Goal: Task Accomplishment & Management: Manage account settings

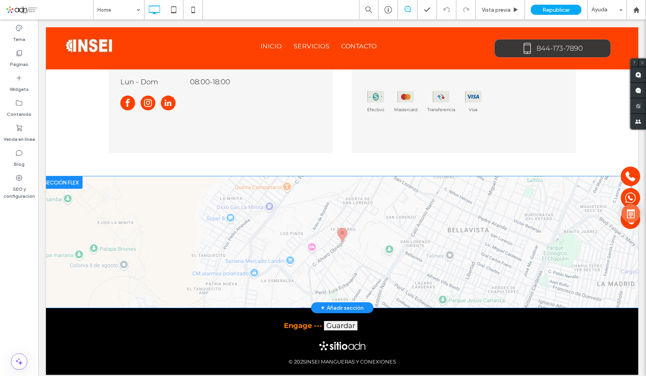
scroll to position [2277, 0]
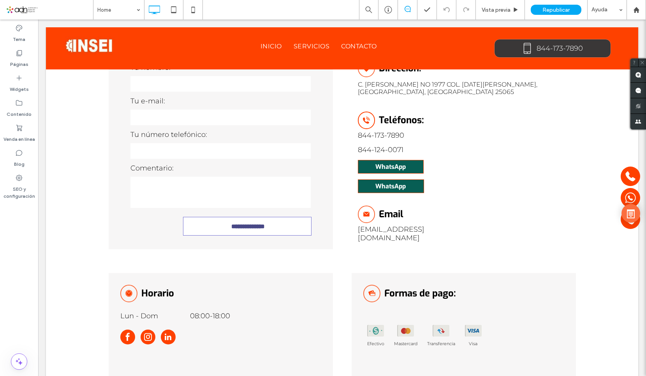
click at [75, 14] on span at bounding box center [49, 10] width 87 height 16
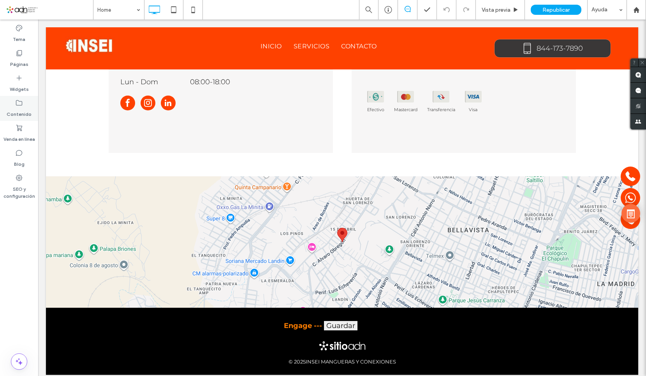
click at [19, 112] on label "Contenido" at bounding box center [19, 112] width 25 height 11
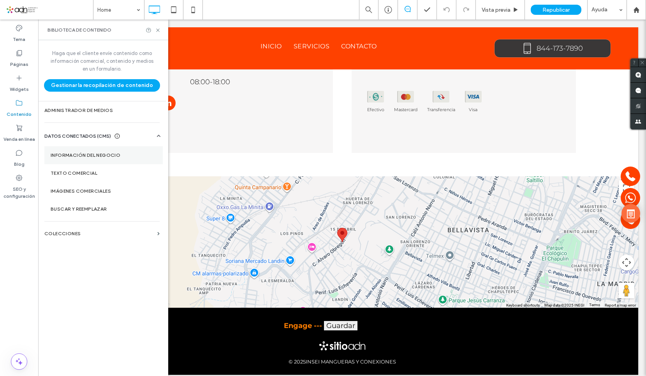
click at [79, 152] on section "Información del negocio" at bounding box center [103, 155] width 118 height 18
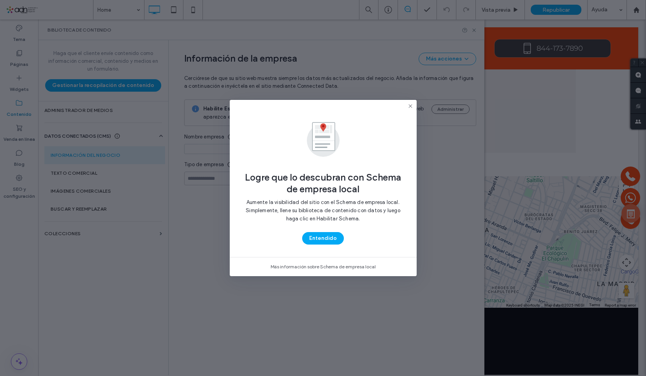
type input "**********"
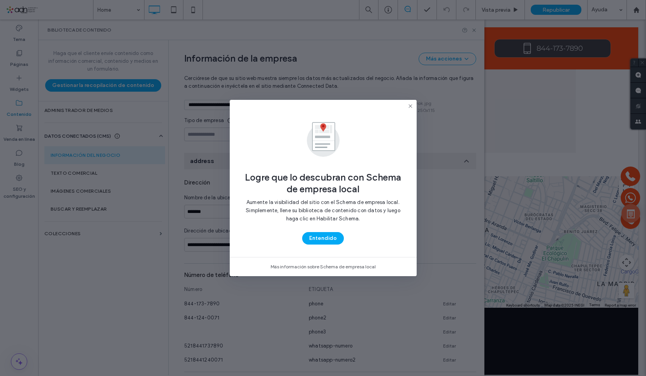
scroll to position [64, 0]
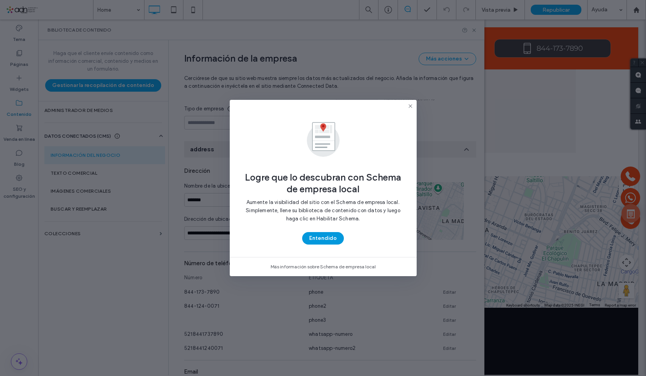
click at [329, 235] on button "Entendido" at bounding box center [323, 238] width 42 height 12
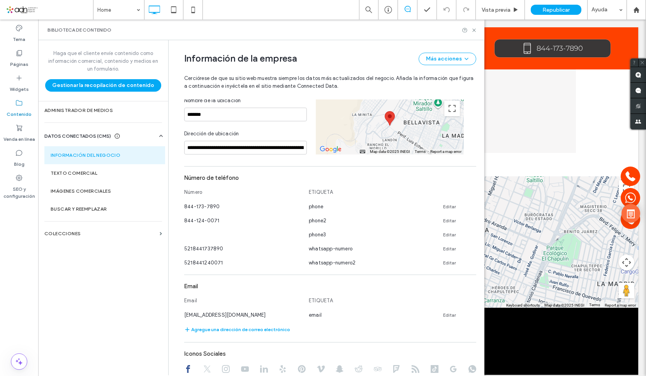
scroll to position [181, 0]
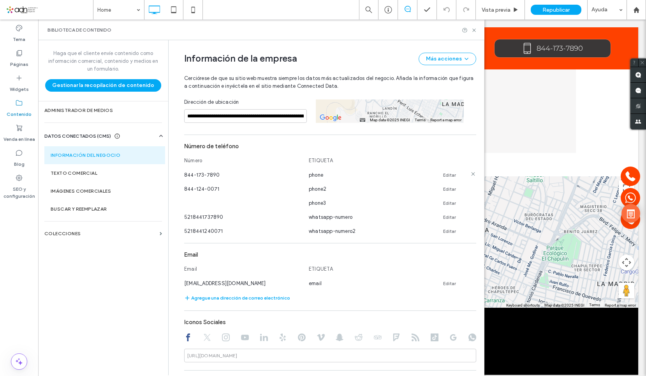
click at [445, 172] on link "Editar" at bounding box center [449, 175] width 13 height 6
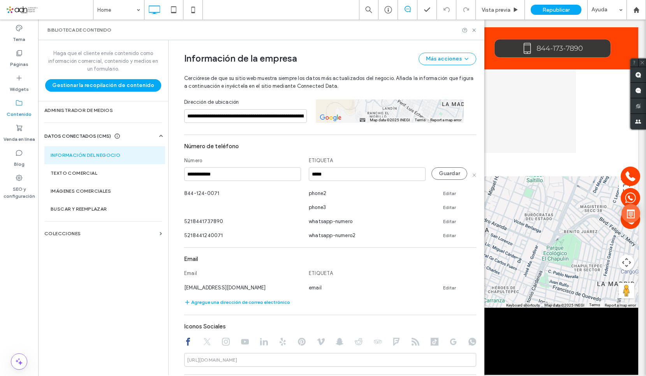
click at [232, 169] on input "**********" at bounding box center [242, 174] width 117 height 14
click at [450, 167] on button "Guardar" at bounding box center [450, 173] width 36 height 12
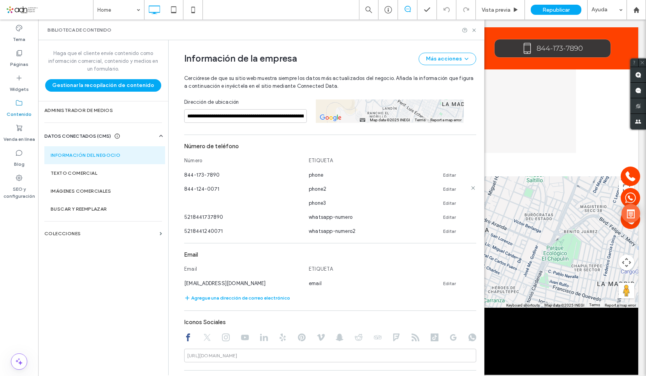
click at [447, 186] on link "Editar" at bounding box center [449, 189] width 13 height 6
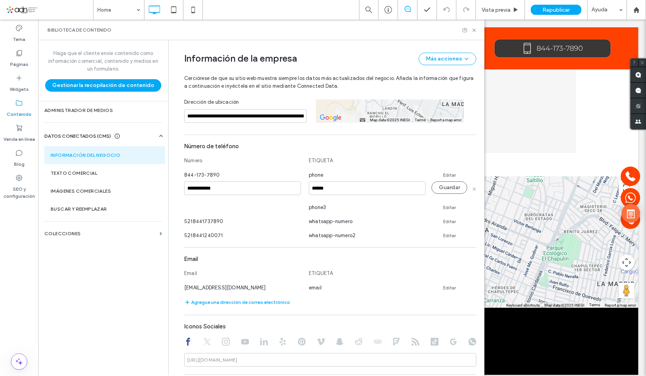
click at [232, 181] on input "**********" at bounding box center [242, 188] width 117 height 14
drag, startPoint x: 217, startPoint y: 182, endPoint x: 158, endPoint y: 180, distance: 59.7
click at [158, 180] on div "**********" at bounding box center [261, 207] width 447 height 335
type input "**********"
click at [447, 181] on button "Guardar" at bounding box center [450, 187] width 36 height 12
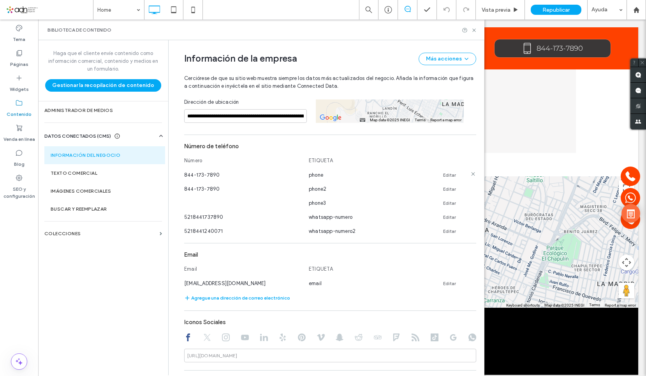
click at [446, 172] on link "Editar" at bounding box center [449, 175] width 13 height 6
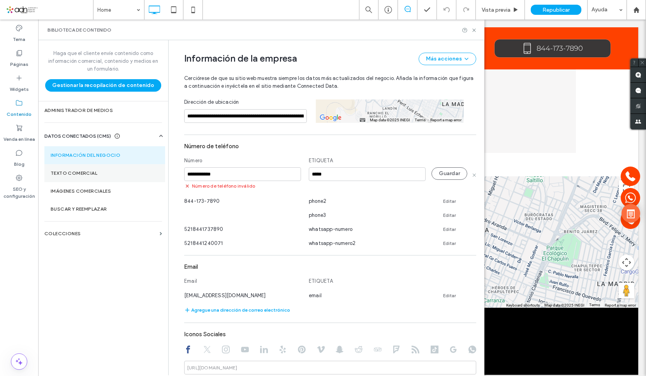
drag, startPoint x: 242, startPoint y: 166, endPoint x: 138, endPoint y: 167, distance: 104.8
click at [138, 167] on div "**********" at bounding box center [261, 207] width 447 height 335
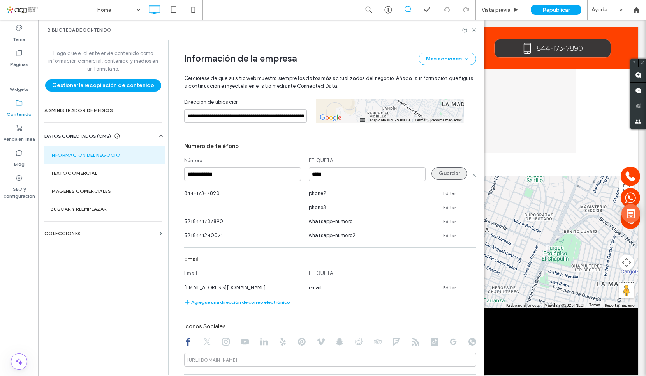
type input "**********"
click at [449, 167] on button "Guardar" at bounding box center [450, 173] width 36 height 12
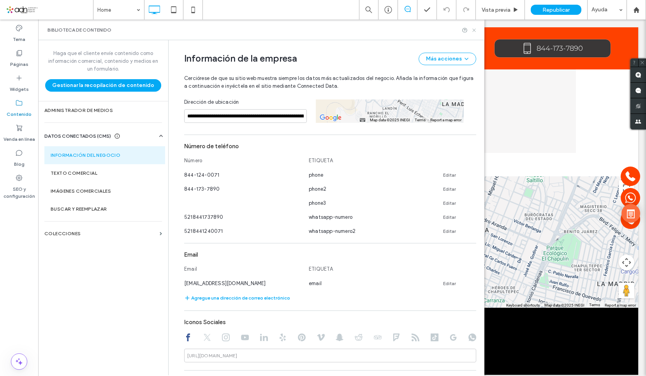
click at [473, 32] on use at bounding box center [474, 29] width 3 height 3
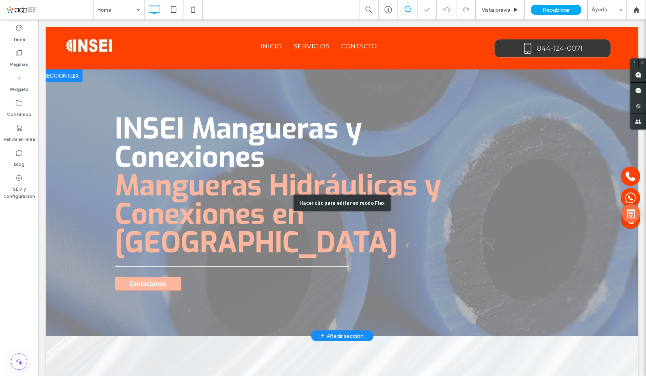
scroll to position [0, 0]
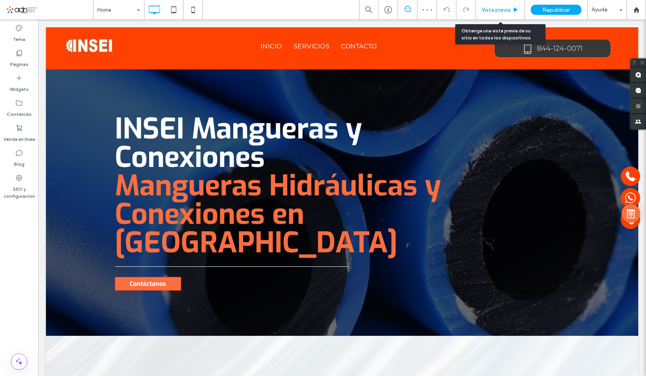
click at [501, 12] on span "Vista previa" at bounding box center [496, 10] width 29 height 7
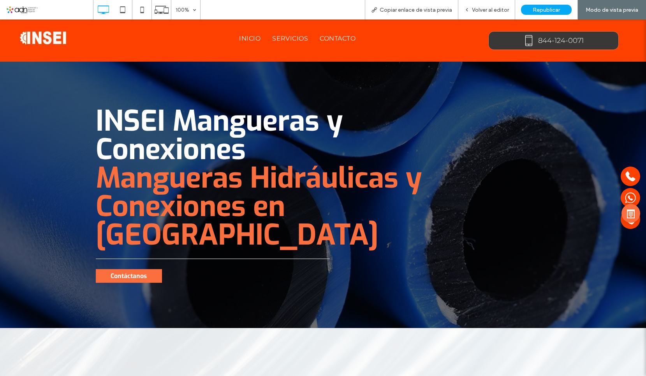
click at [140, 272] on span "Contáctanos" at bounding box center [129, 276] width 36 height 8
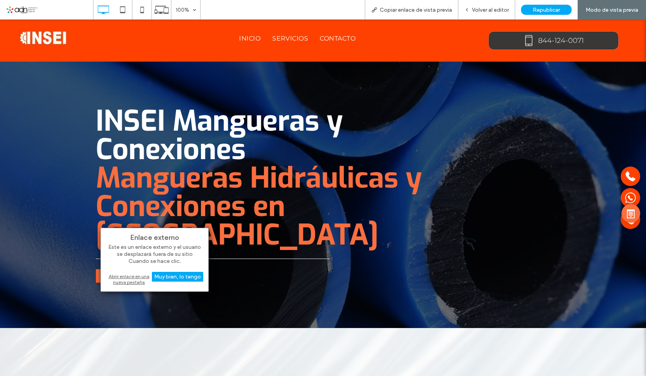
click at [131, 277] on div "Abrir enlace en una nueva pestaña" at bounding box center [154, 279] width 97 height 14
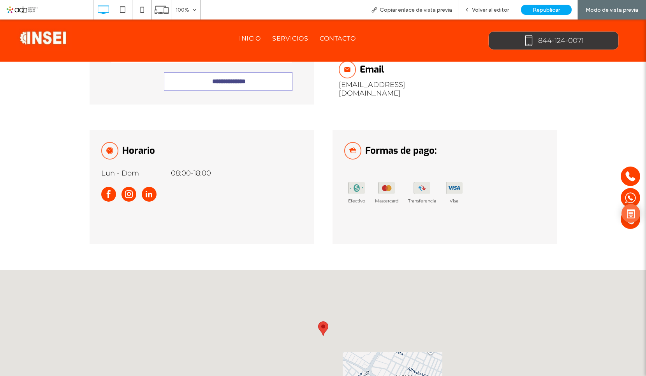
scroll to position [2260, 0]
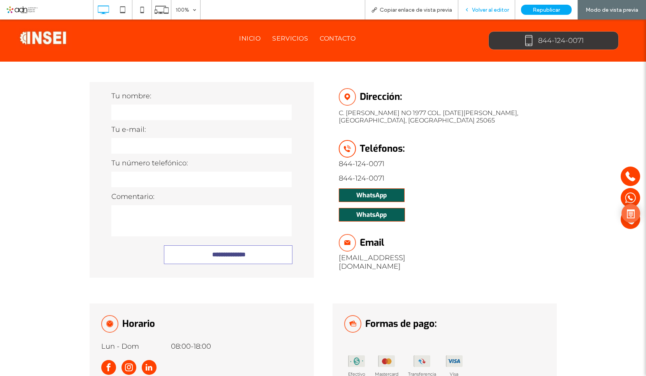
click at [485, 10] on span "Volver al editor" at bounding box center [490, 10] width 37 height 7
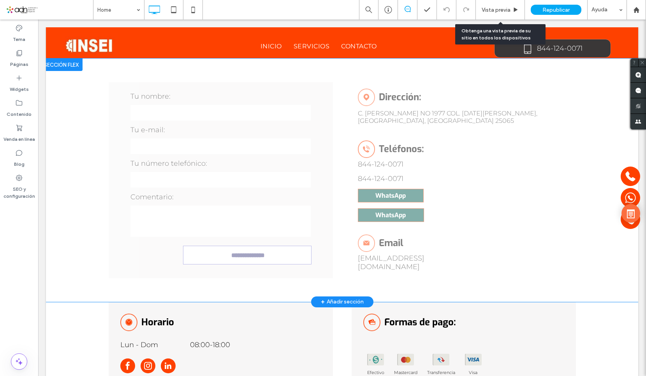
scroll to position [2248, 0]
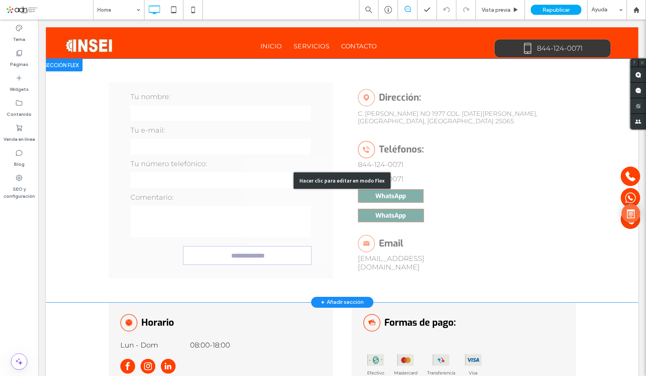
click at [386, 172] on div "Hacer clic para editar en modo Flex" at bounding box center [342, 180] width 97 height 16
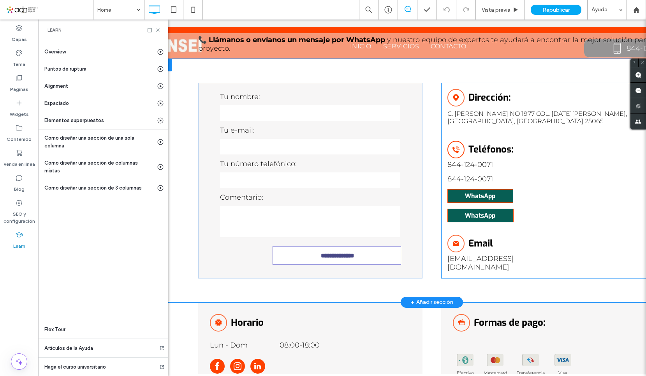
scroll to position [2211, 0]
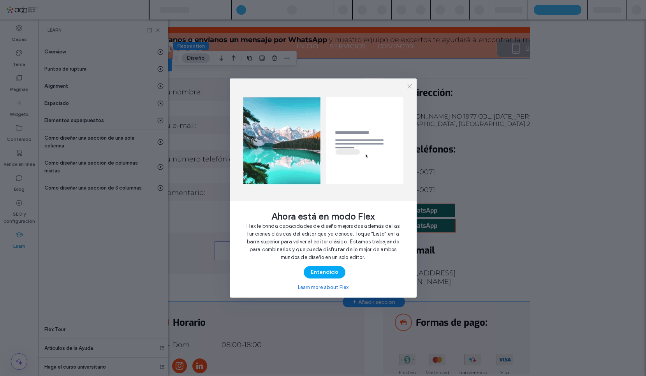
click at [389, 151] on div at bounding box center [323, 139] width 187 height 123
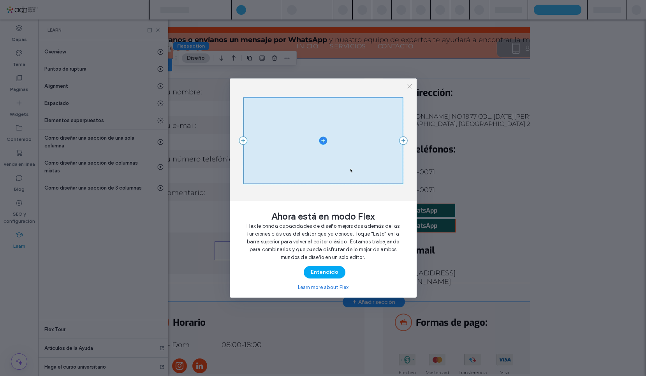
scroll to position [0, 90]
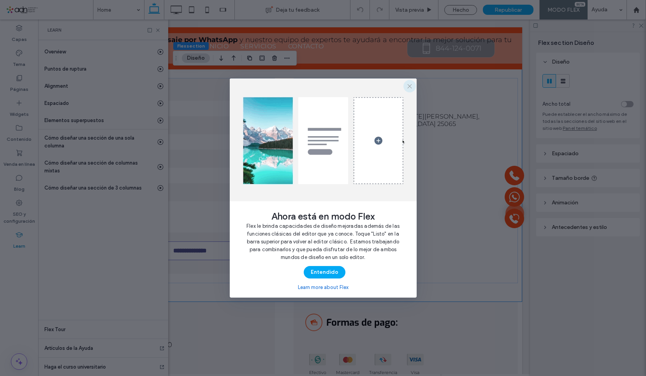
drag, startPoint x: 409, startPoint y: 87, endPoint x: 619, endPoint y: 29, distance: 217.9
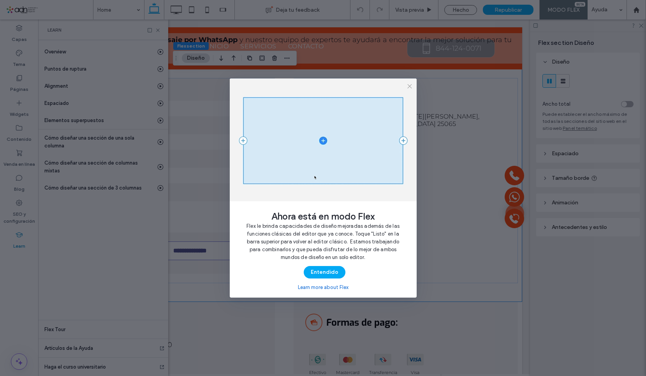
click at [411, 87] on icon "button" at bounding box center [410, 86] width 6 height 6
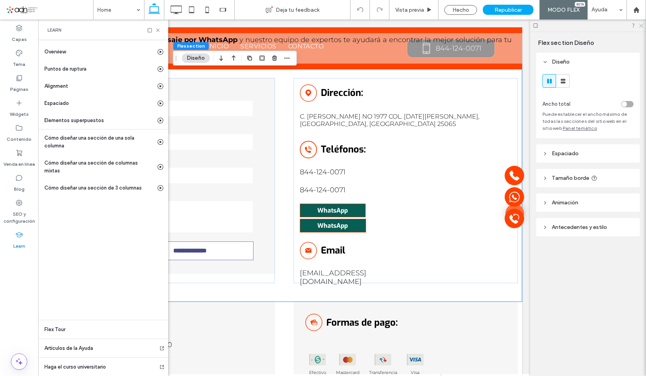
drag, startPoint x: 641, startPoint y: 26, endPoint x: 88, endPoint y: 14, distance: 553.9
click at [641, 26] on use at bounding box center [641, 26] width 4 height 4
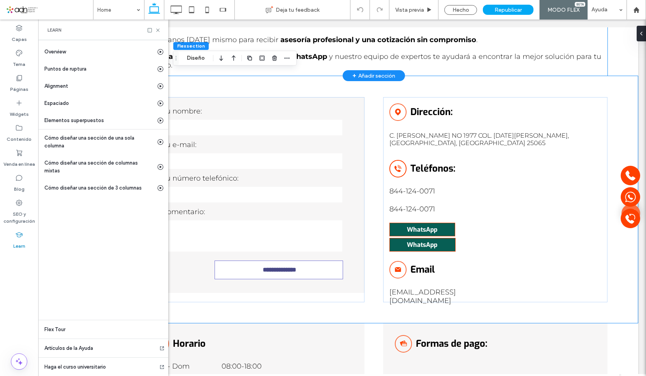
scroll to position [2227, 0]
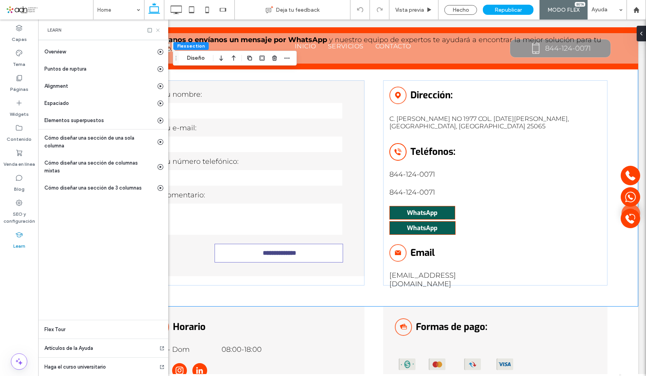
click at [160, 32] on icon at bounding box center [158, 30] width 6 height 6
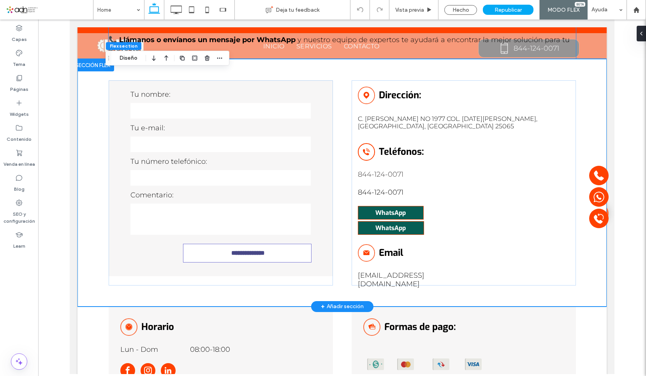
scroll to position [0, 0]
click at [390, 188] on label "844-124-0071" at bounding box center [381, 192] width 46 height 9
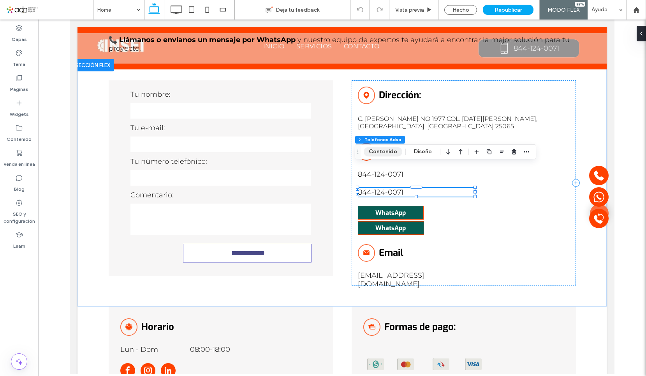
click at [394, 153] on button "Contenido" at bounding box center [383, 151] width 39 height 9
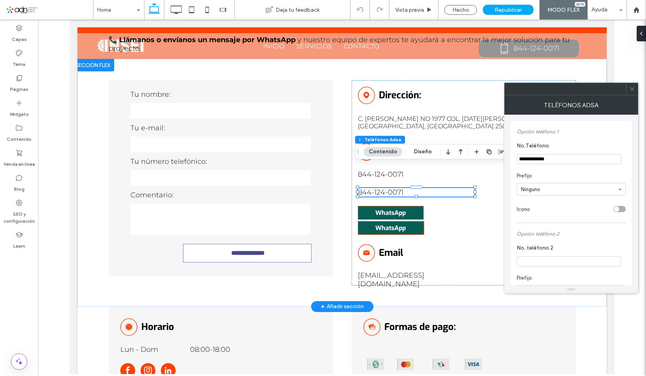
drag, startPoint x: 651, startPoint y: 184, endPoint x: 493, endPoint y: 165, distance: 159.7
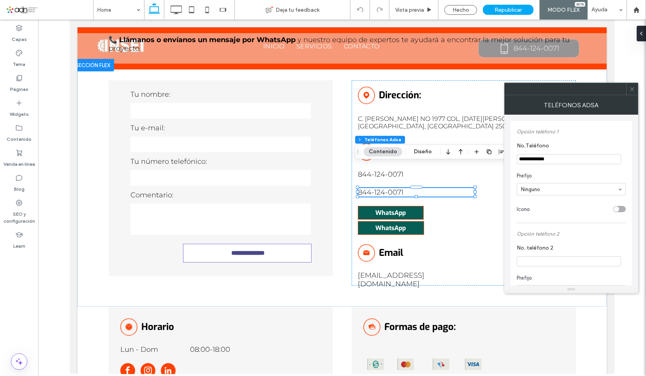
paste input "No.Teléfono"
click at [531, 161] on input "**********" at bounding box center [569, 159] width 104 height 10
type input "**********"
click at [632, 87] on icon at bounding box center [633, 89] width 6 height 6
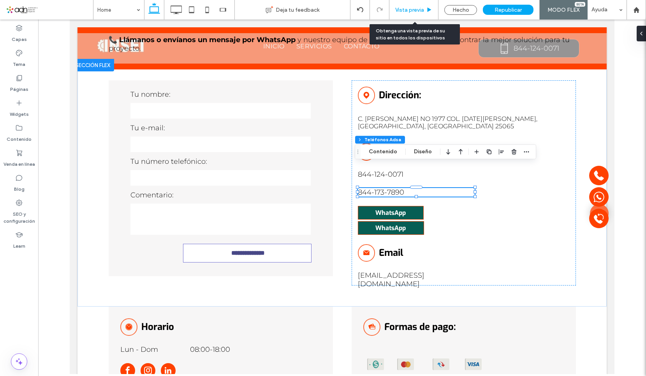
click at [417, 11] on span "Vista previa" at bounding box center [410, 10] width 29 height 7
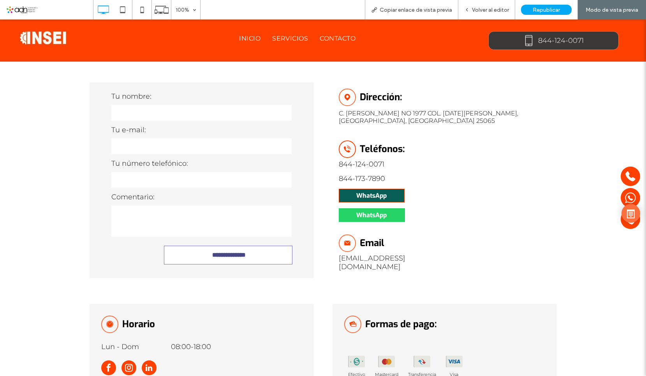
click at [383, 211] on span "WhatsApp" at bounding box center [372, 215] width 30 height 8
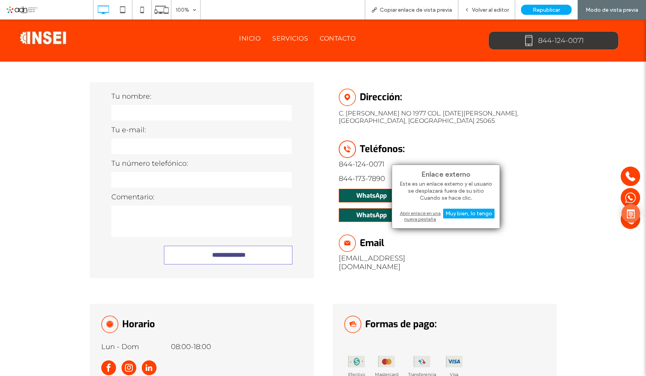
click at [437, 218] on div "Abrir enlace en una nueva pestaña" at bounding box center [445, 216] width 97 height 14
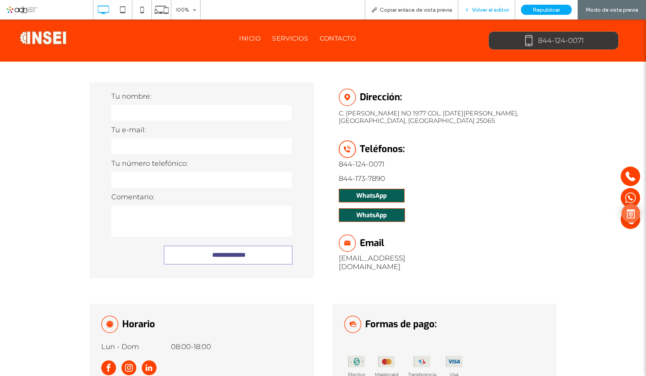
click at [472, 14] on div "Volver al editor" at bounding box center [487, 9] width 57 height 19
click at [480, 18] on div "Volver al editor" at bounding box center [487, 9] width 57 height 19
click at [487, 12] on span "Volver al editor" at bounding box center [490, 10] width 37 height 7
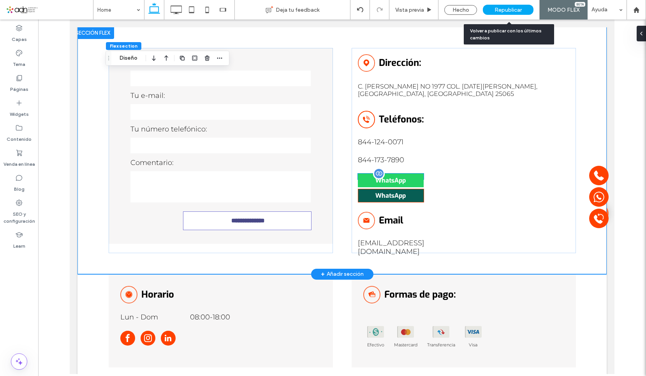
scroll to position [2262, 0]
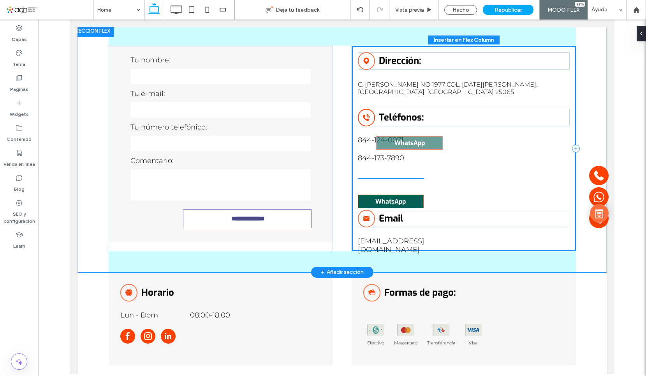
drag, startPoint x: 380, startPoint y: 168, endPoint x: 401, endPoint y: 141, distance: 34.9
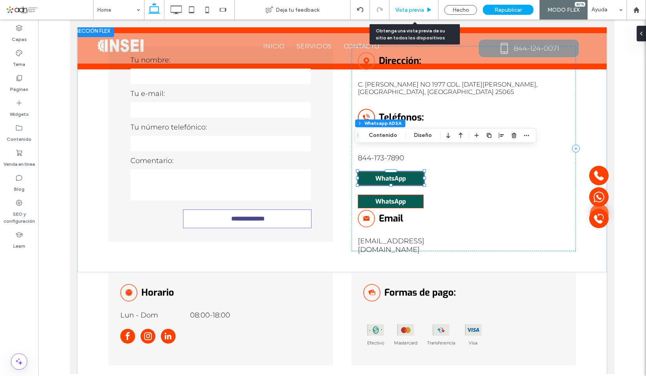
drag, startPoint x: 397, startPoint y: 2, endPoint x: 419, endPoint y: 11, distance: 23.6
click at [419, 11] on span "Vista previa" at bounding box center [410, 10] width 29 height 7
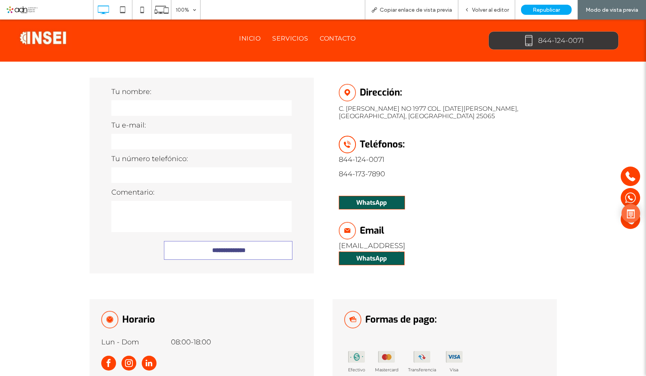
scroll to position [2274, 0]
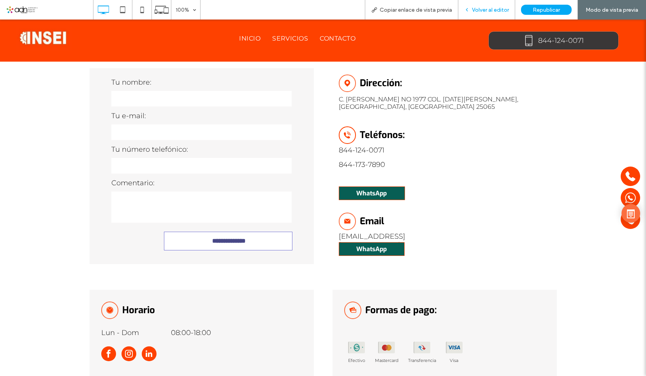
click at [486, 12] on span "Volver al editor" at bounding box center [490, 10] width 37 height 7
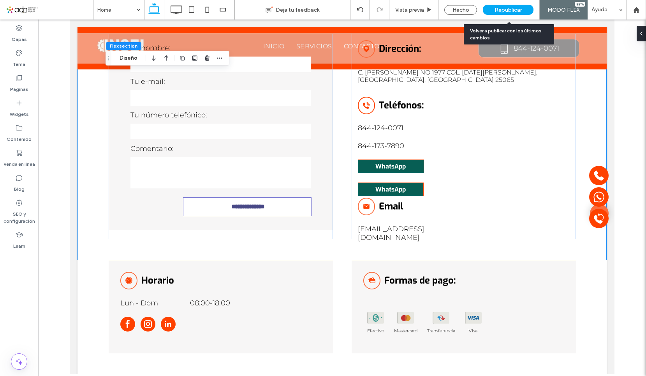
scroll to position [2276, 0]
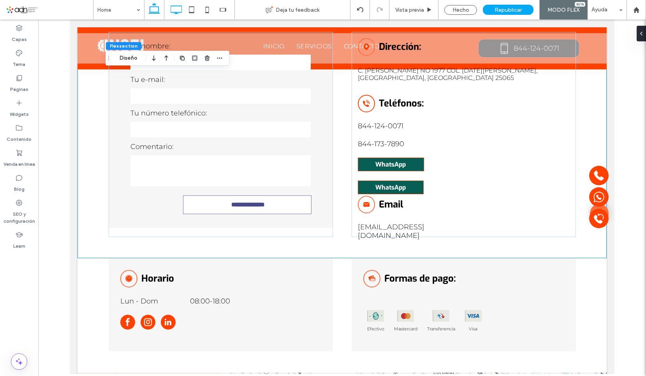
click at [173, 8] on icon at bounding box center [176, 10] width 16 height 16
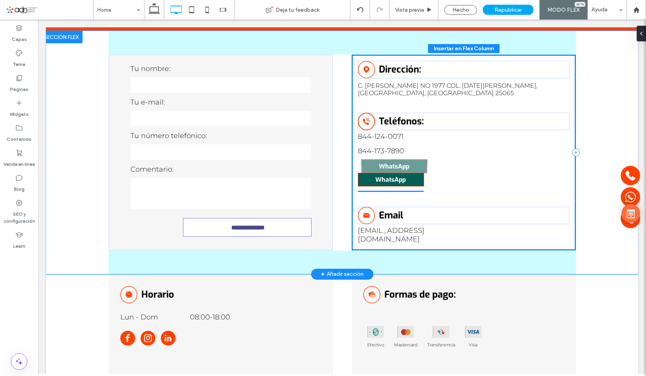
drag, startPoint x: 374, startPoint y: 214, endPoint x: 381, endPoint y: 168, distance: 46.5
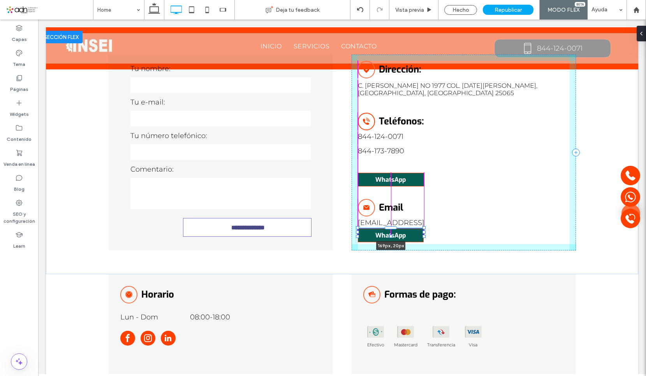
drag, startPoint x: 387, startPoint y: 210, endPoint x: 413, endPoint y: 168, distance: 49.3
click at [413, 168] on div "**********" at bounding box center [343, 152] width 468 height 243
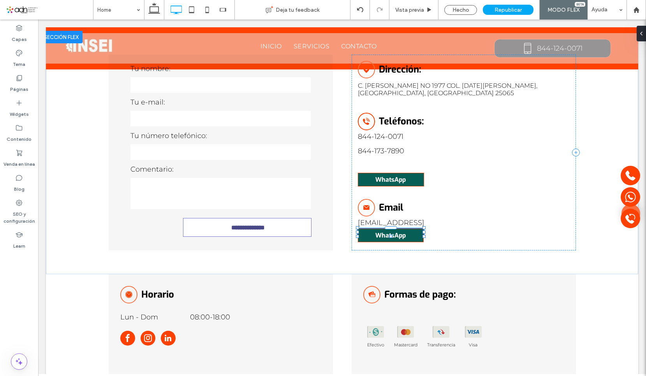
type input "**"
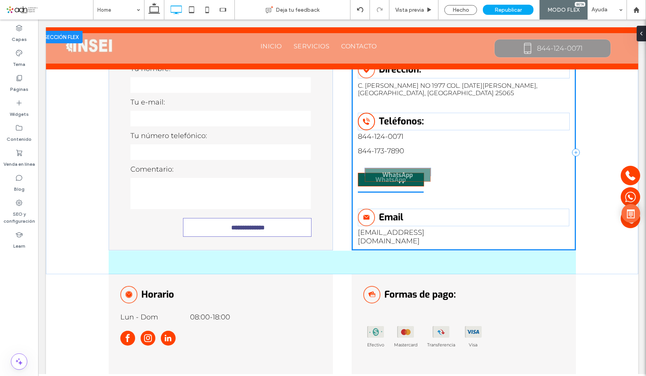
drag, startPoint x: 399, startPoint y: 214, endPoint x: 409, endPoint y: 177, distance: 38.4
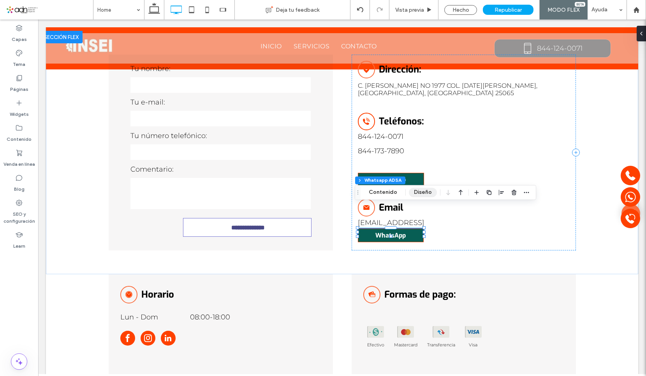
drag, startPoint x: 415, startPoint y: 192, endPoint x: 426, endPoint y: 161, distance: 33.2
click at [415, 192] on button "Diseño" at bounding box center [423, 191] width 28 height 9
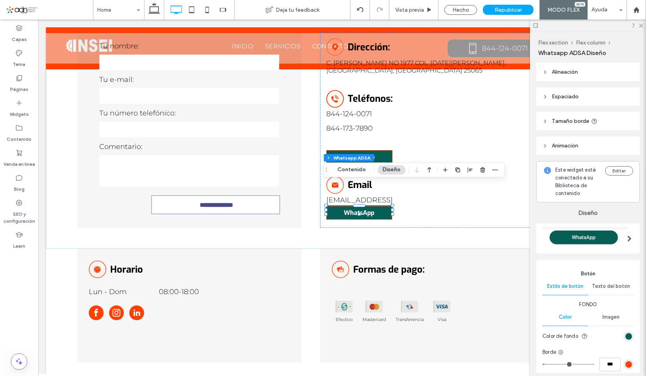
click at [567, 100] on header "Espaciado" at bounding box center [589, 96] width 104 height 18
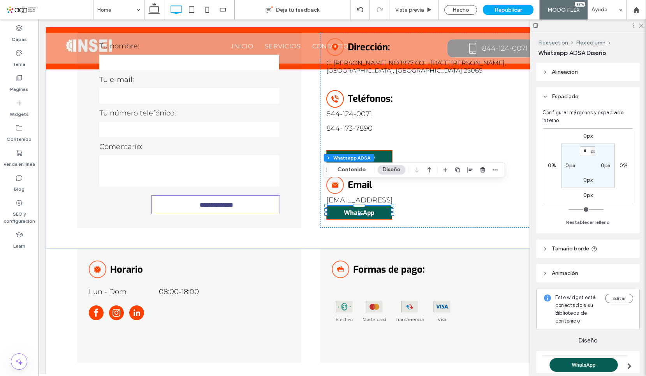
click at [589, 190] on div "0px 0% 0px 0% * px 0px 0px 0px" at bounding box center [588, 165] width 90 height 75
click at [589, 193] on label "0px" at bounding box center [589, 195] width 10 height 7
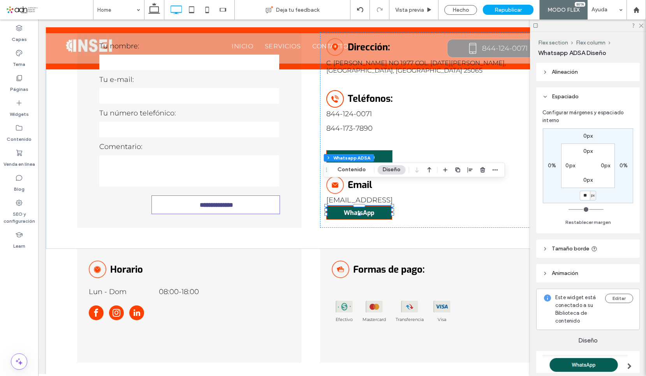
type input "**"
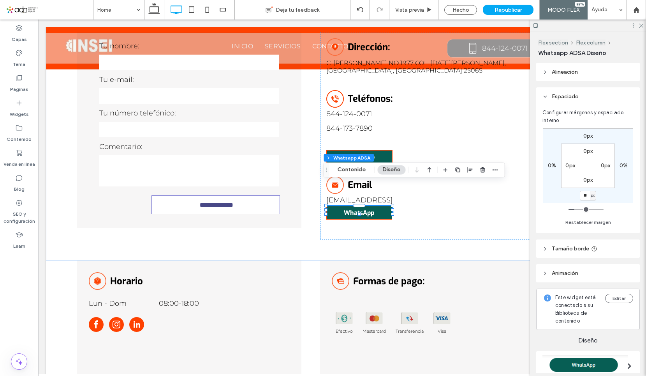
type input "*"
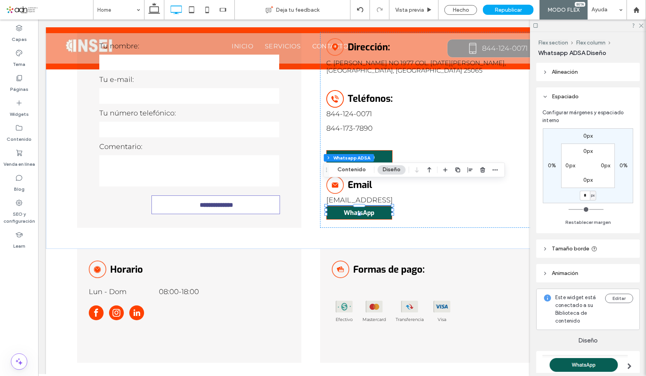
click at [584, 137] on label "0px" at bounding box center [589, 135] width 10 height 7
type input "***"
type input "*"
click at [584, 137] on input "***" at bounding box center [585, 136] width 10 height 10
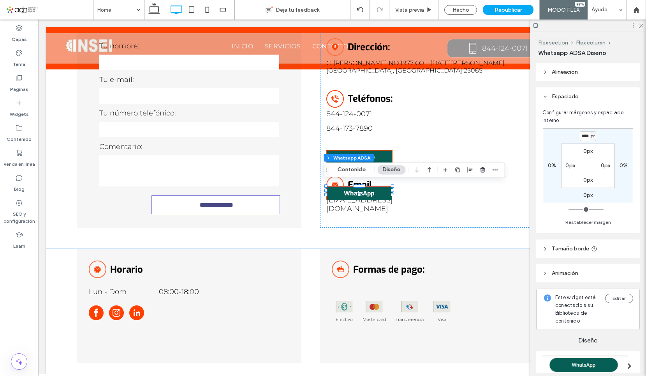
scroll to position [0, 0]
type input "****"
type input "*"
drag, startPoint x: 642, startPoint y: 26, endPoint x: 478, endPoint y: 54, distance: 166.4
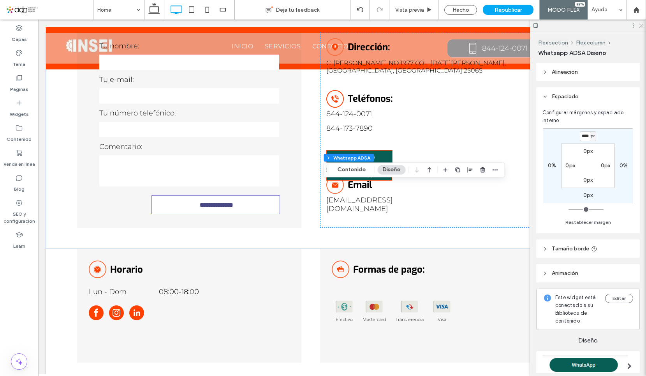
click at [642, 26] on use at bounding box center [641, 26] width 4 height 4
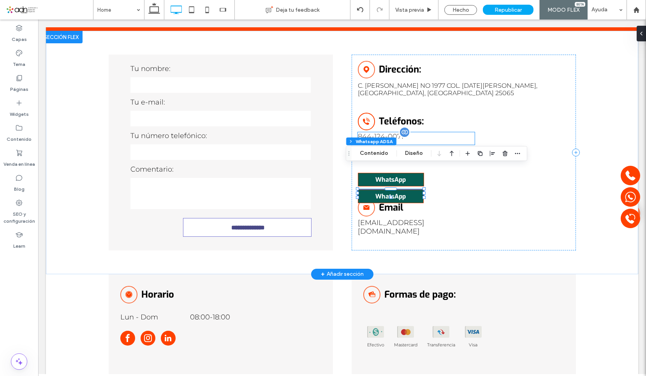
drag, startPoint x: 384, startPoint y: 117, endPoint x: 389, endPoint y: 117, distance: 5.1
click at [384, 132] on label "844-124-0071" at bounding box center [381, 136] width 46 height 9
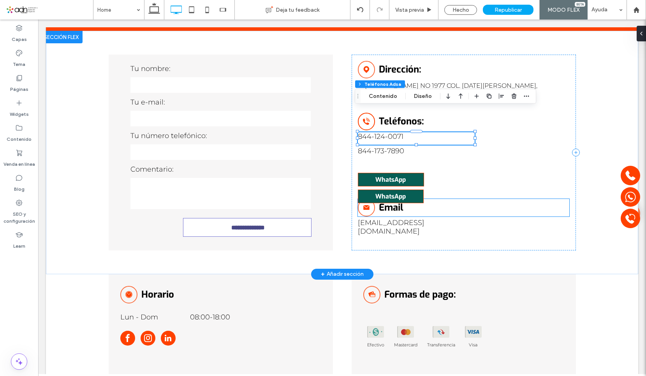
click at [375, 199] on div "INSEI MANGUERAS Y CONEXIONES Email" at bounding box center [464, 208] width 212 height 18
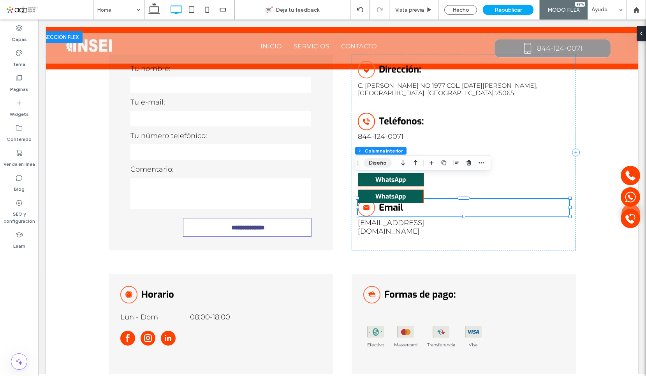
click at [385, 163] on button "Diseño" at bounding box center [378, 162] width 28 height 9
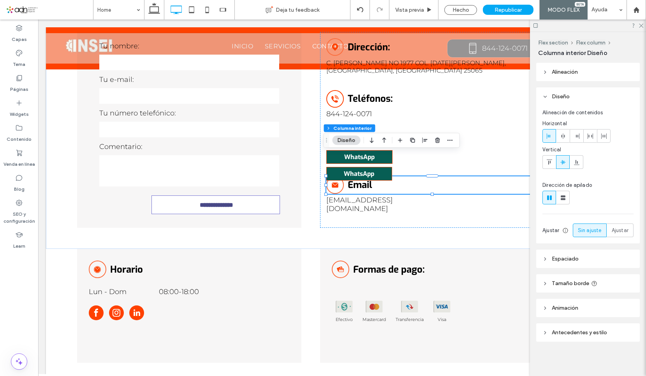
click at [576, 259] on span "Espaciado" at bounding box center [565, 258] width 27 height 7
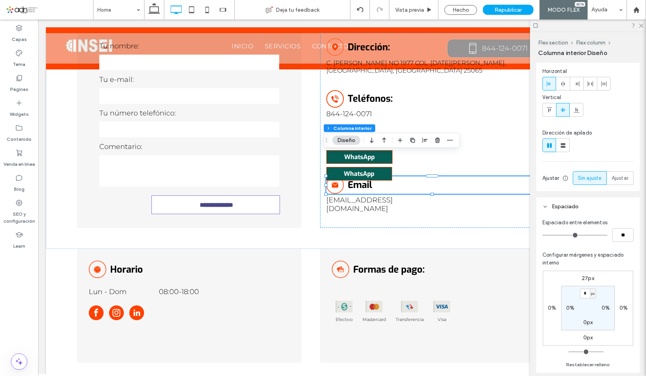
scroll to position [78, 0]
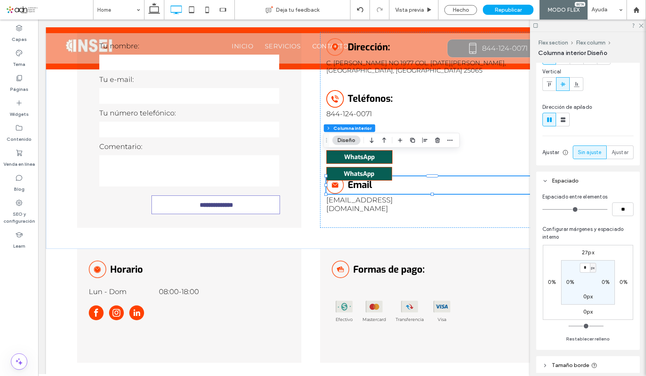
click at [582, 256] on div "27px" at bounding box center [588, 252] width 12 height 7
click at [582, 256] on label "27px" at bounding box center [588, 252] width 12 height 7
type input "**"
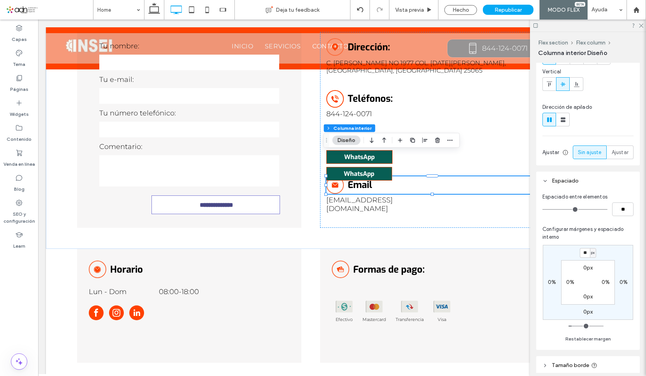
type input "**"
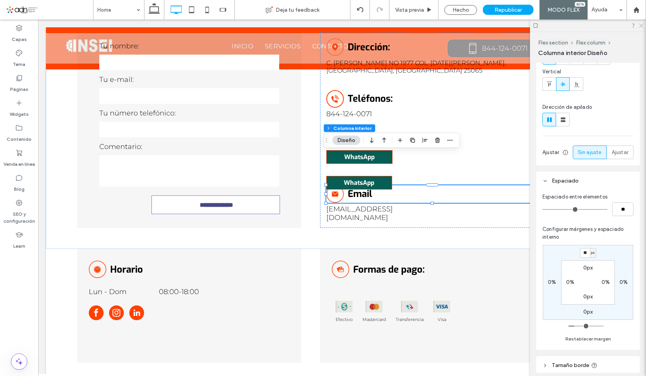
click at [639, 26] on icon at bounding box center [641, 25] width 5 height 5
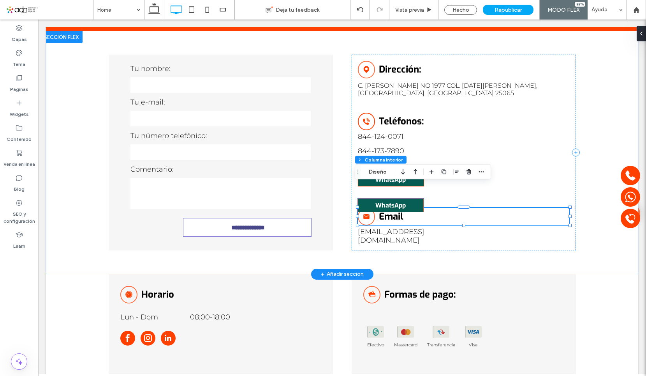
click at [373, 207] on div at bounding box center [464, 207] width 212 height 0
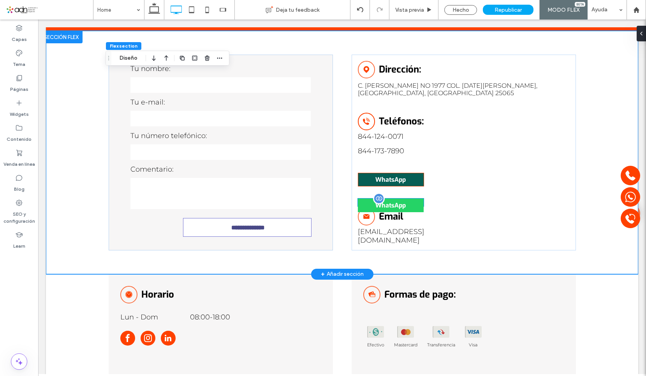
click at [371, 198] on div "WhatsApp" at bounding box center [391, 205] width 66 height 14
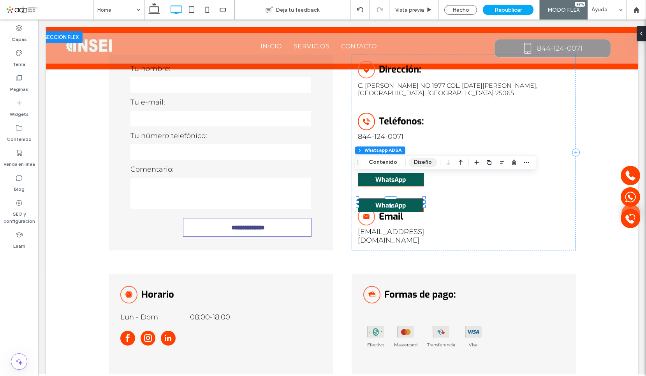
drag, startPoint x: 419, startPoint y: 162, endPoint x: 476, endPoint y: 116, distance: 72.9
click at [419, 162] on button "Diseño" at bounding box center [423, 161] width 28 height 9
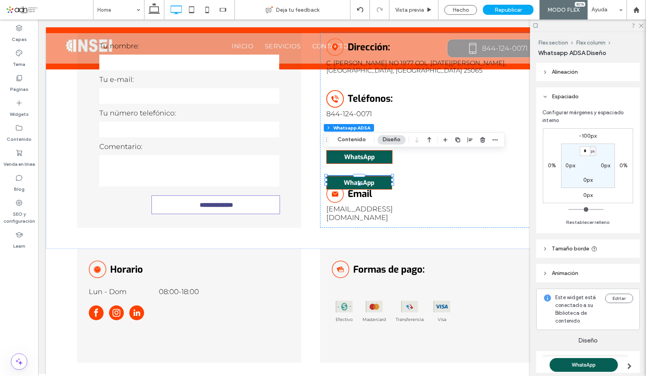
click at [585, 133] on label "-100px" at bounding box center [588, 135] width 18 height 7
type input "*"
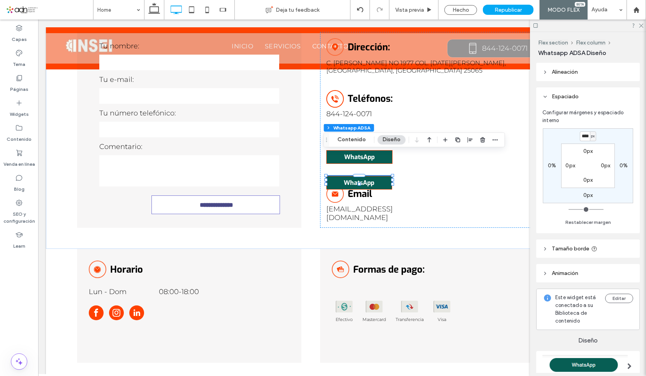
type input "****"
type input "*"
type input "****"
type input "*"
type input "****"
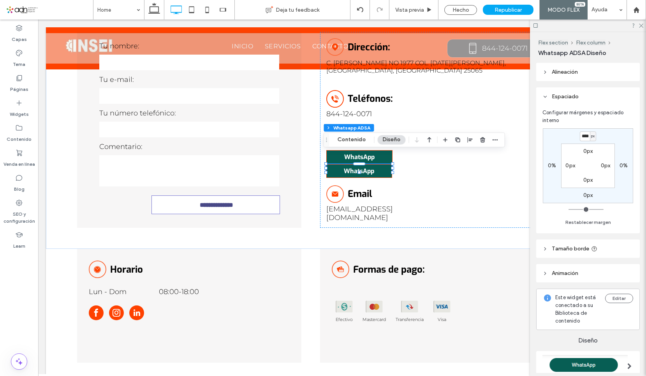
type input "*"
click at [639, 28] on div at bounding box center [588, 25] width 116 height 12
click at [639, 27] on icon at bounding box center [641, 25] width 5 height 5
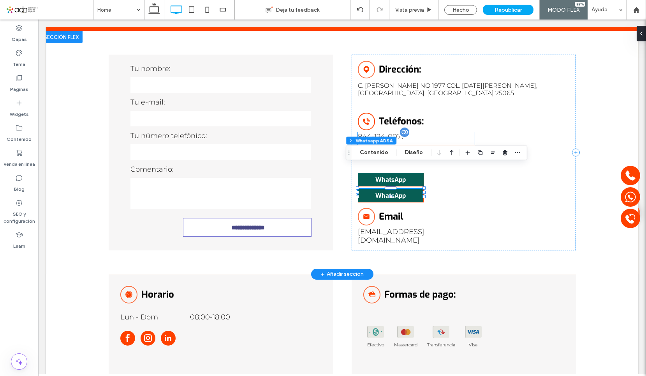
click at [376, 132] on label "844-124-0071" at bounding box center [381, 136] width 46 height 9
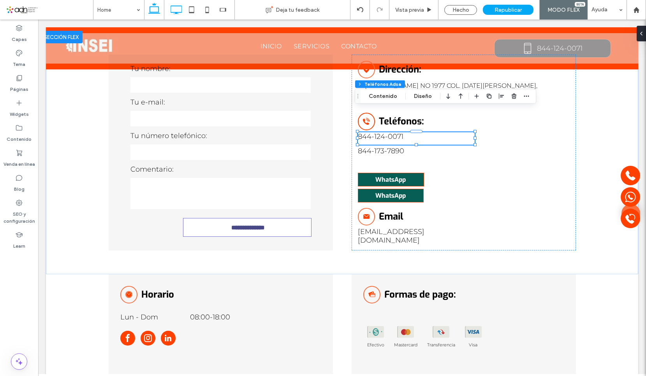
click at [160, 15] on icon at bounding box center [155, 10] width 16 height 16
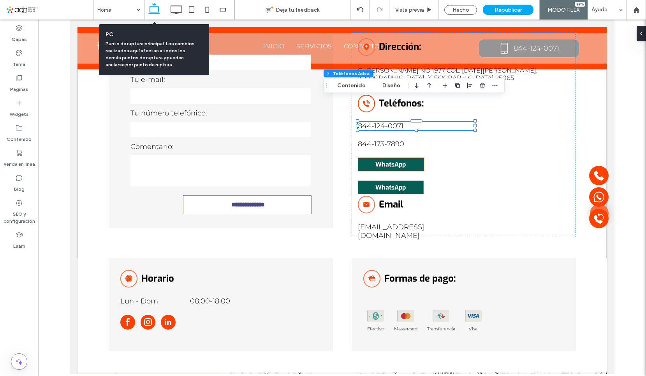
type input "*"
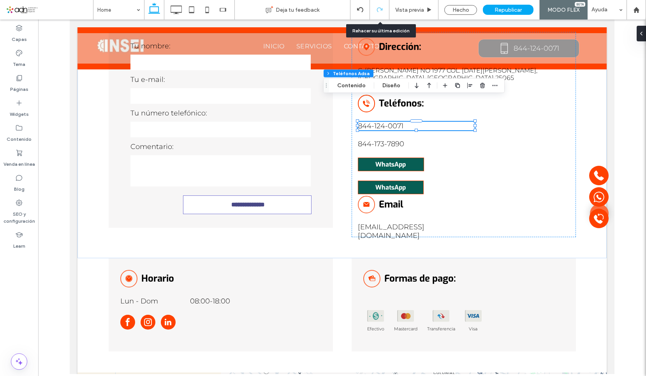
click at [383, 6] on div at bounding box center [379, 9] width 19 height 19
click at [425, 18] on div "Vista previa" at bounding box center [414, 9] width 49 height 19
click at [424, 12] on span "Vista previa" at bounding box center [410, 10] width 29 height 7
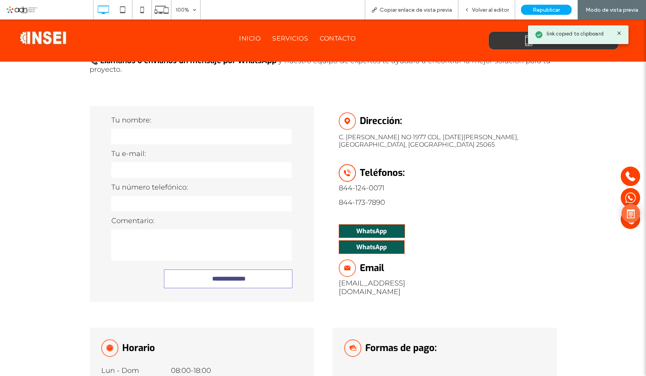
scroll to position [2211, 0]
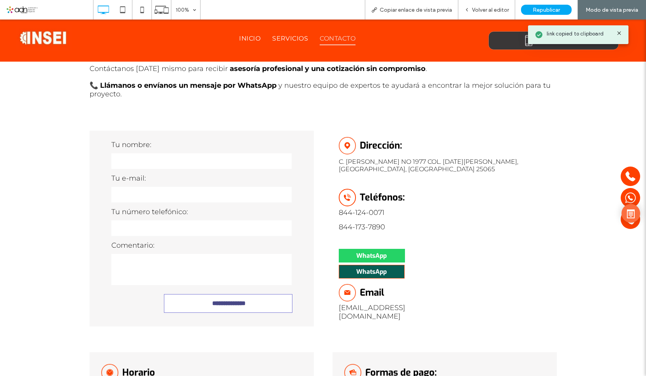
click at [378, 251] on span "WhatsApp" at bounding box center [372, 255] width 30 height 8
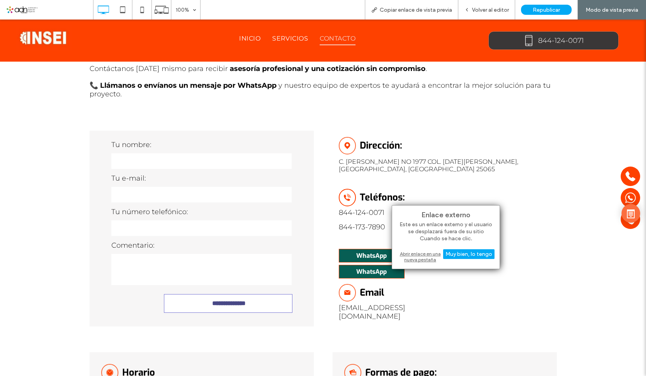
click at [424, 253] on div "Abrir enlace en una nueva pestaña" at bounding box center [445, 256] width 97 height 14
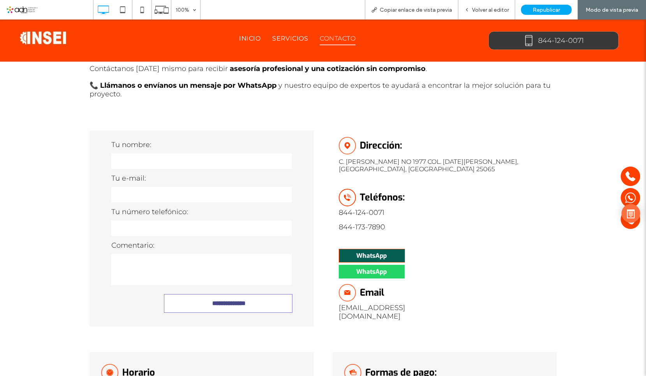
click at [391, 265] on div "WhatsApp" at bounding box center [372, 272] width 66 height 14
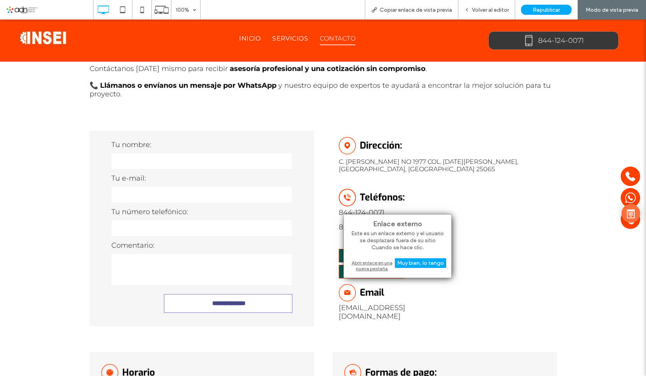
click at [385, 267] on div "Abrir enlace en una nueva pestaña" at bounding box center [397, 265] width 97 height 14
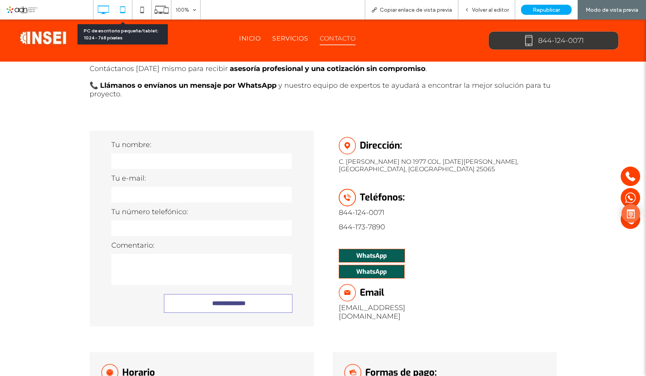
click at [125, 13] on use at bounding box center [122, 9] width 5 height 7
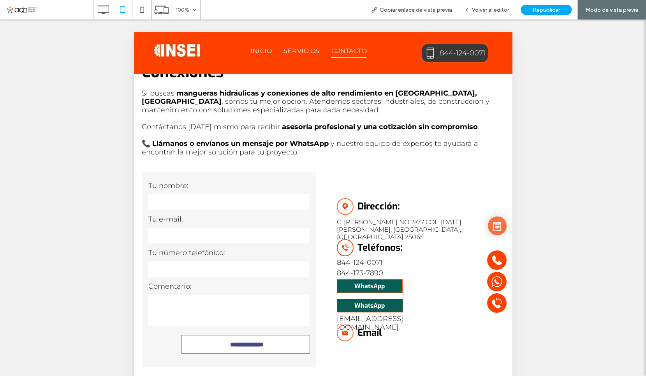
scroll to position [2289, 0]
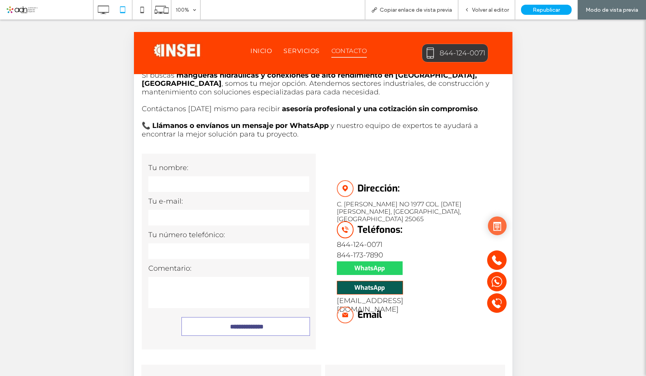
click at [380, 264] on span "WhatsApp" at bounding box center [369, 268] width 30 height 8
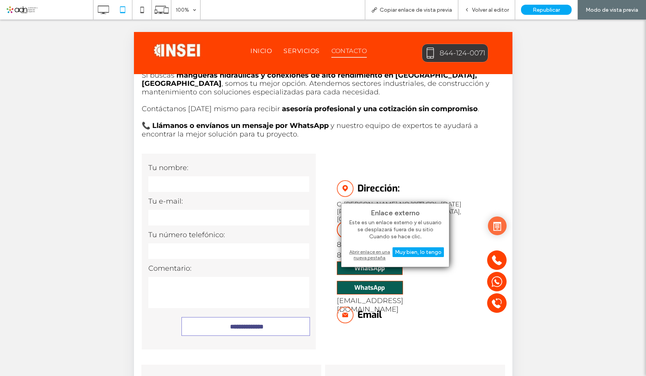
click at [373, 253] on div "Abrir enlace en una nueva pestaña" at bounding box center [395, 254] width 97 height 14
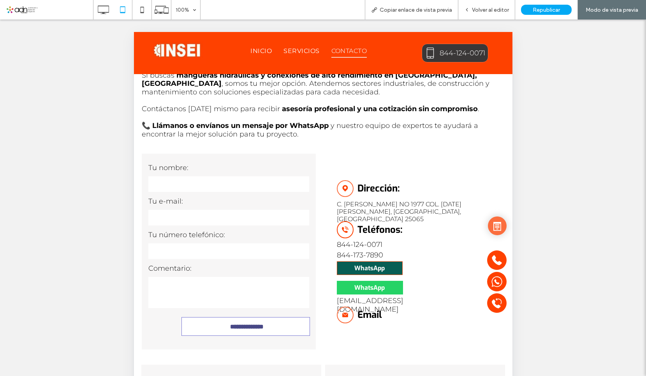
click at [376, 281] on div "WhatsApp" at bounding box center [370, 288] width 66 height 14
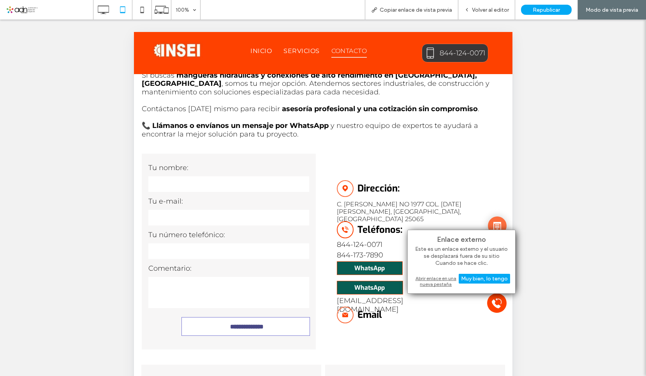
click at [431, 284] on div "Abrir enlace en una nueva pestaña" at bounding box center [461, 281] width 97 height 14
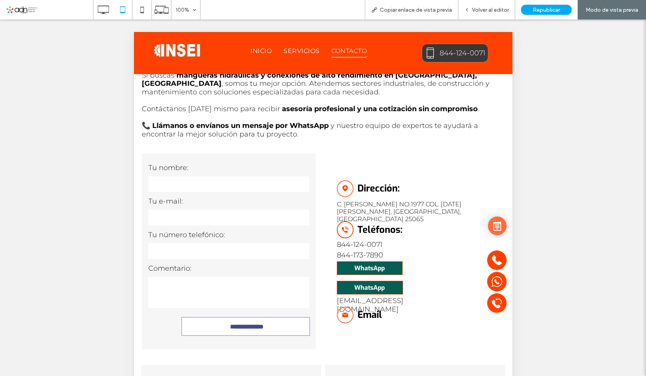
click at [449, 51] on label "844-124-0071" at bounding box center [463, 53] width 46 height 11
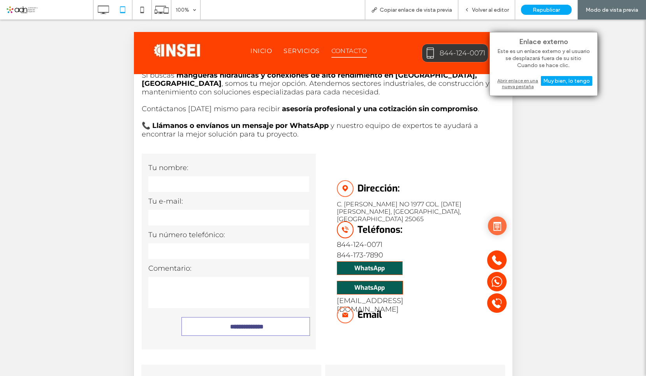
click at [526, 87] on div "Abrir enlace en una nueva pestaña" at bounding box center [543, 83] width 97 height 14
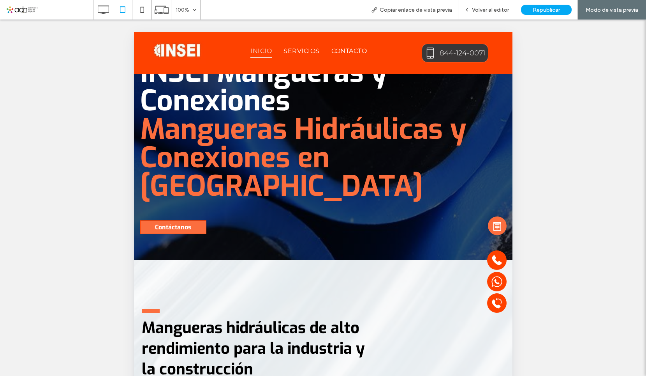
scroll to position [0, 0]
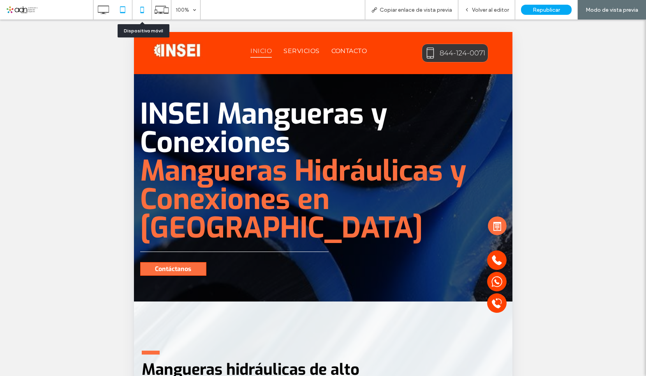
click at [135, 9] on icon at bounding box center [142, 10] width 16 height 16
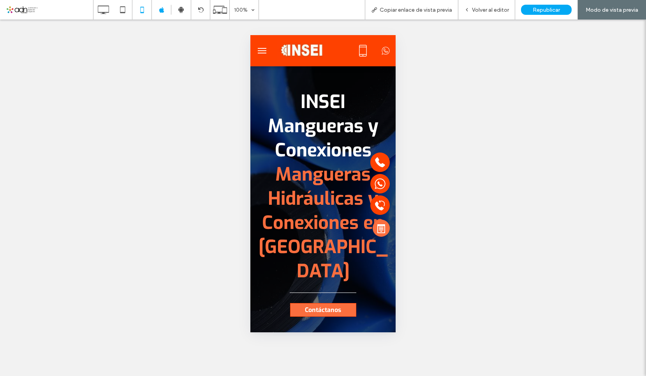
click at [357, 50] on icon at bounding box center [363, 51] width 12 height 12
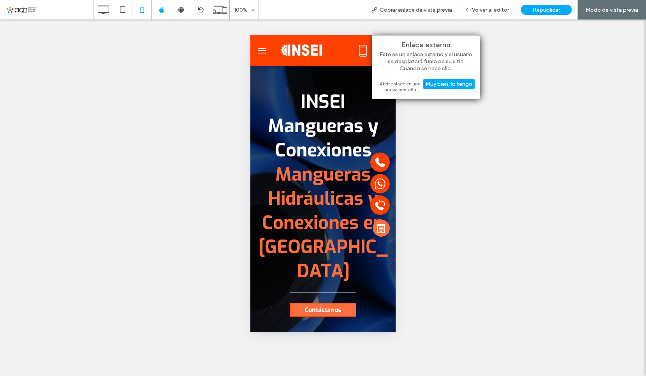
click at [404, 83] on div "Abrir enlace en una nueva pestaña" at bounding box center [426, 86] width 97 height 14
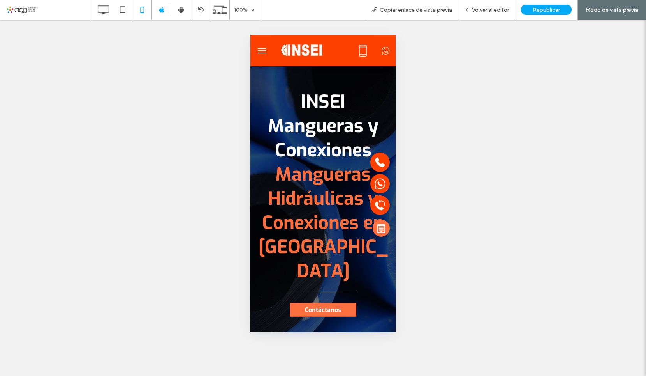
click at [260, 51] on span "menu" at bounding box center [262, 50] width 9 height 1
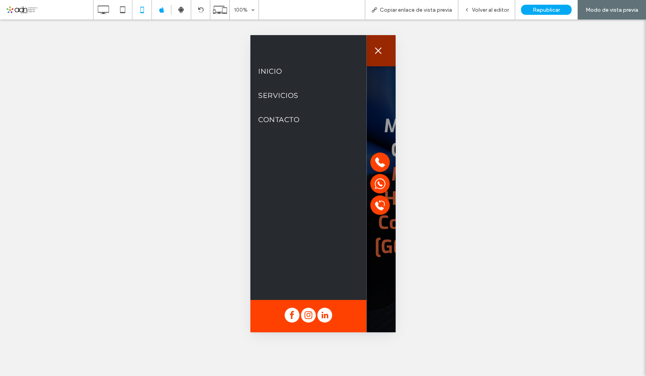
click at [378, 48] on button "menu" at bounding box center [379, 51] width 16 height 16
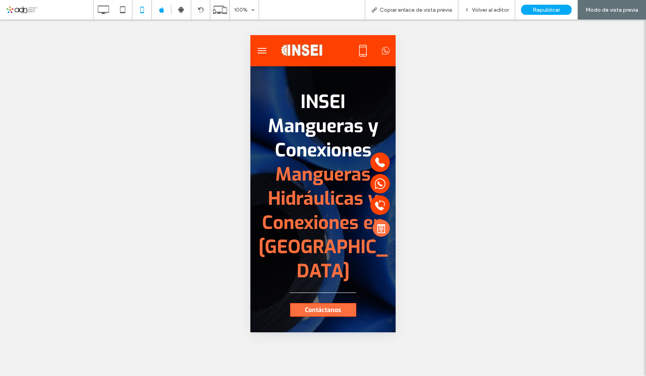
click at [381, 51] on icon at bounding box center [386, 50] width 10 height 16
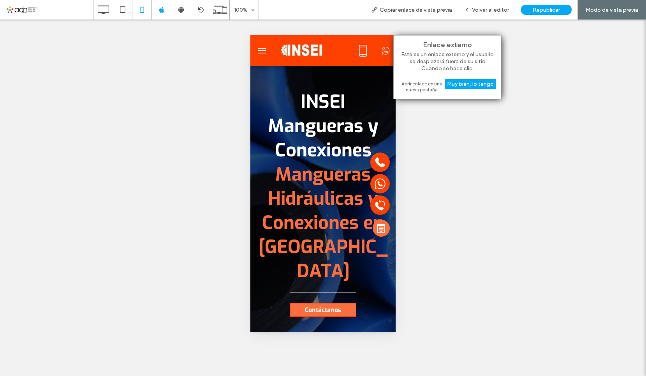
click at [413, 90] on div "Abrir enlace en una nueva pestaña" at bounding box center [447, 86] width 97 height 14
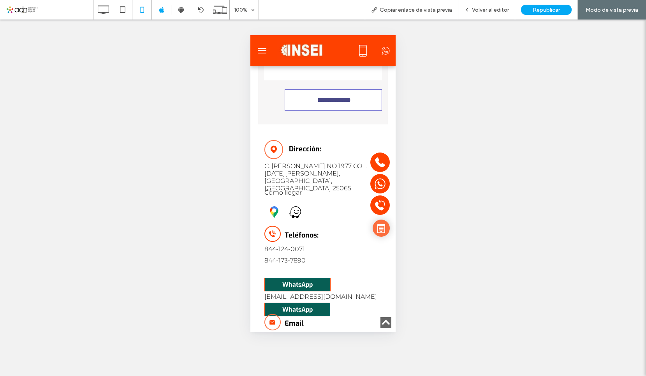
scroll to position [3624, 0]
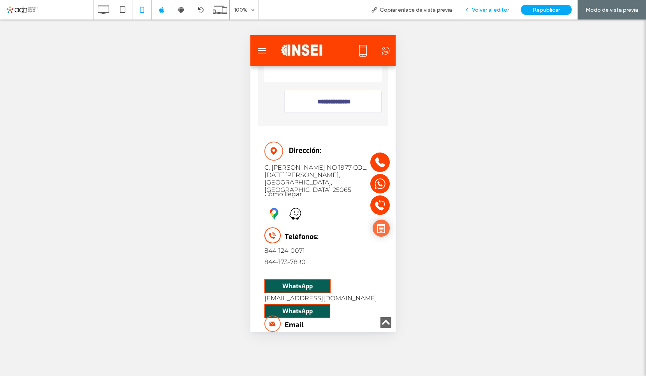
click at [500, 7] on span "Volver al editor" at bounding box center [490, 10] width 37 height 7
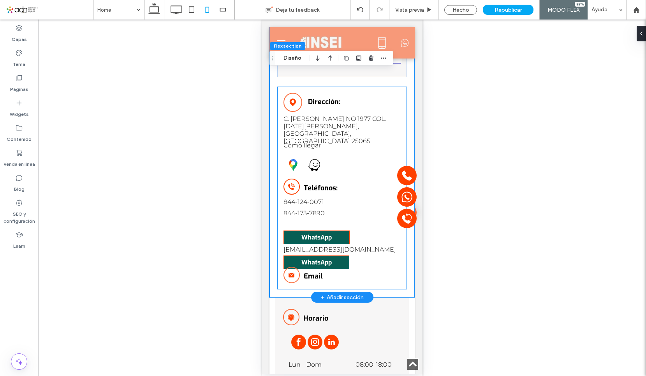
scroll to position [3702, 0]
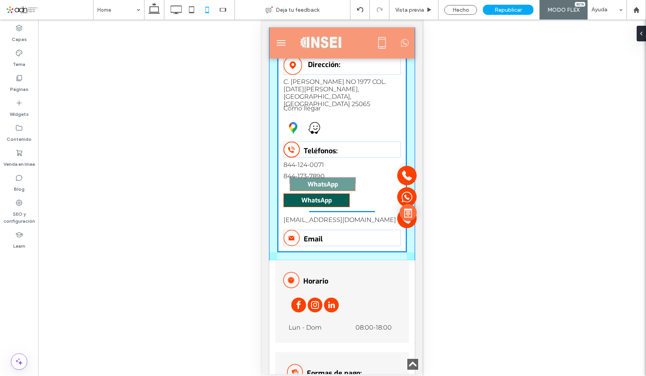
drag, startPoint x: 311, startPoint y: 195, endPoint x: 318, endPoint y: 183, distance: 13.6
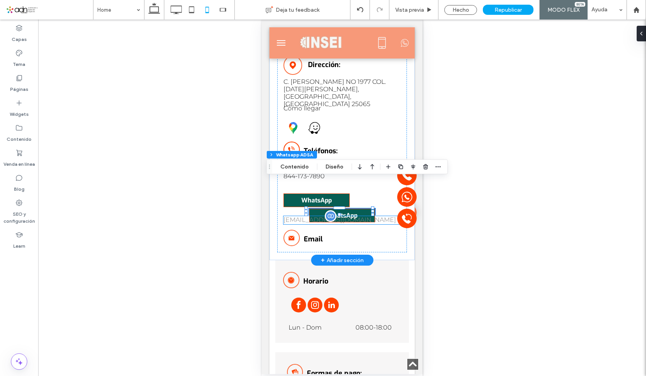
click at [297, 216] on label "[EMAIL_ADDRESS][DOMAIN_NAME]" at bounding box center [340, 219] width 113 height 7
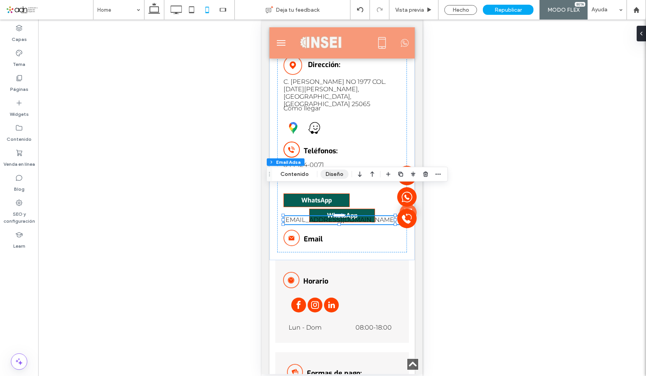
click at [329, 178] on button "Diseño" at bounding box center [335, 174] width 28 height 9
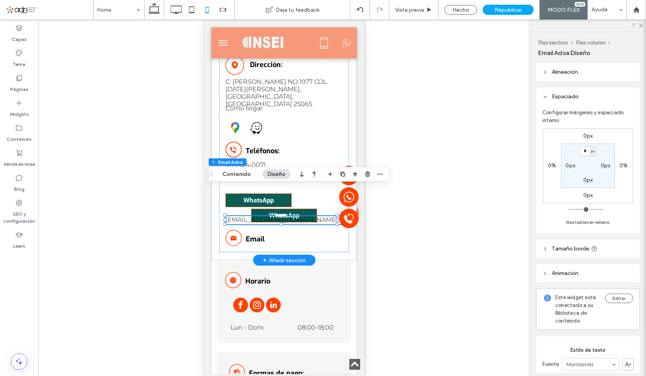
click at [245, 172] on label "844-173-7890" at bounding box center [246, 175] width 41 height 7
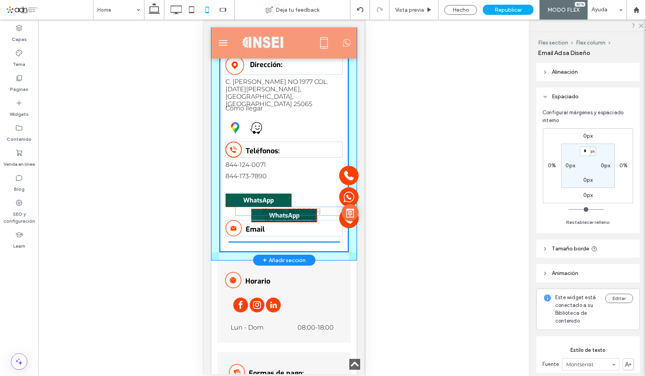
drag, startPoint x: 243, startPoint y: 188, endPoint x: 253, endPoint y: 208, distance: 22.3
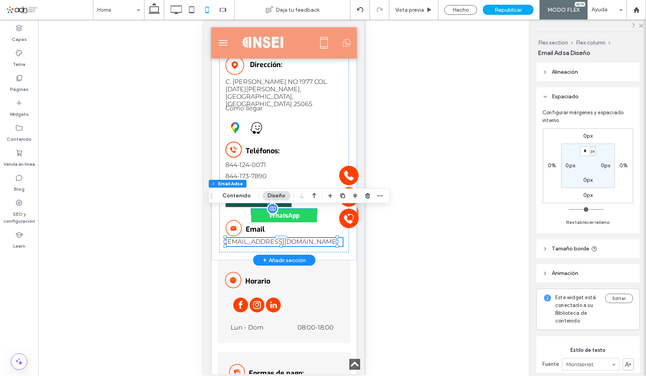
click at [259, 208] on div "WhatsApp" at bounding box center [284, 215] width 66 height 14
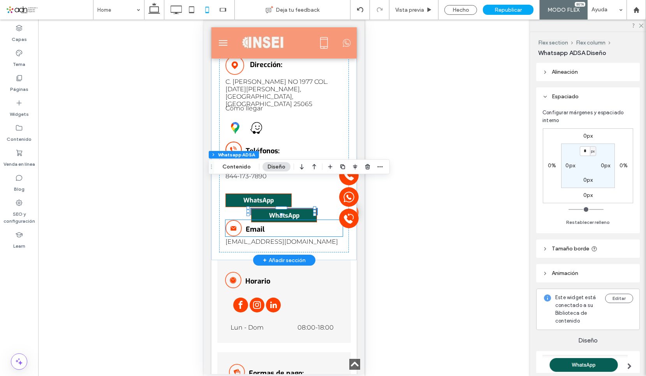
click at [242, 220] on div "INSEI MANGUERAS Y CONEXIONES" at bounding box center [234, 228] width 16 height 16
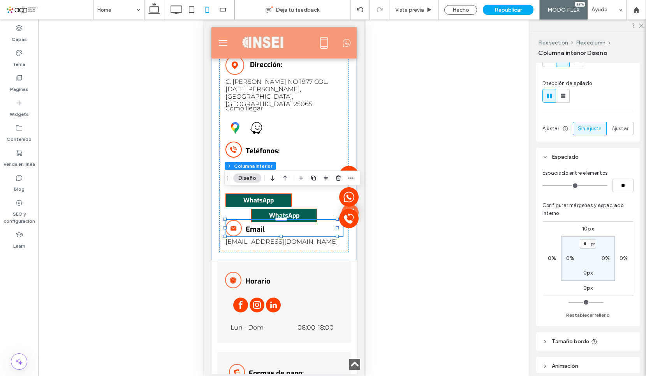
scroll to position [117, 0]
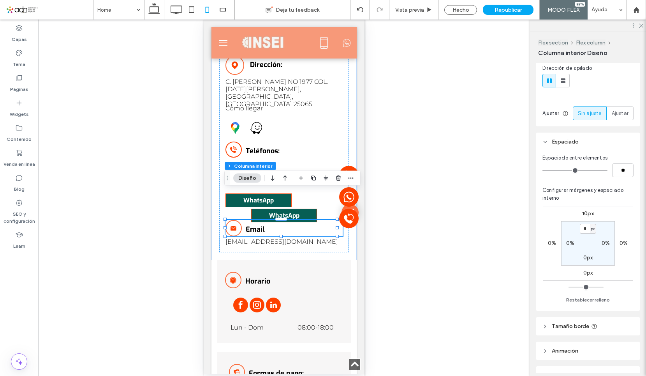
click at [583, 217] on label "10px" at bounding box center [589, 213] width 12 height 7
type input "**"
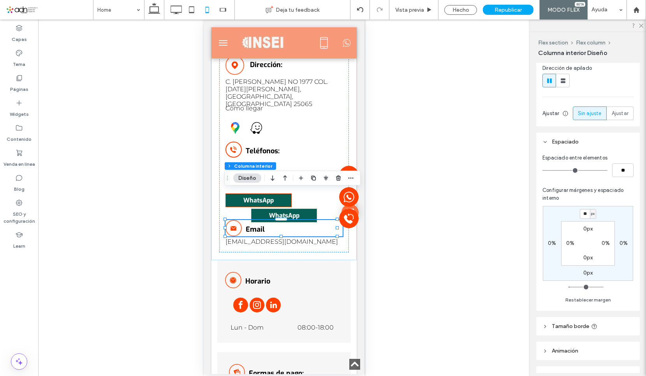
type input "**"
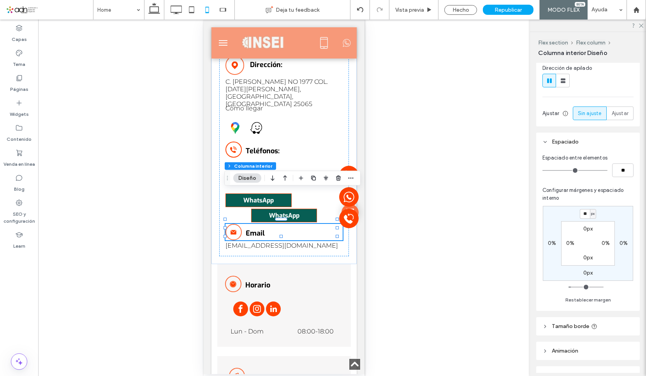
type input "**"
click at [580, 219] on input "**" at bounding box center [585, 214] width 10 height 10
type input "**"
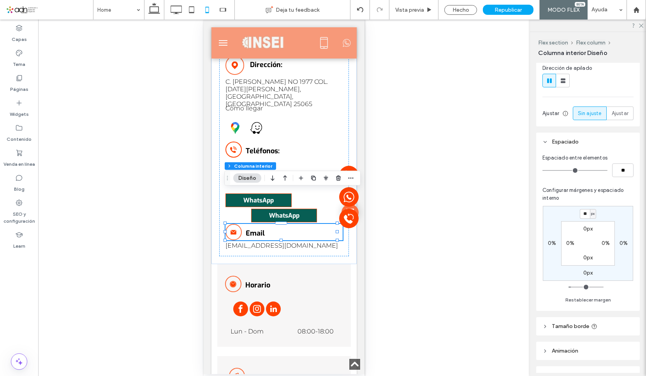
type input "**"
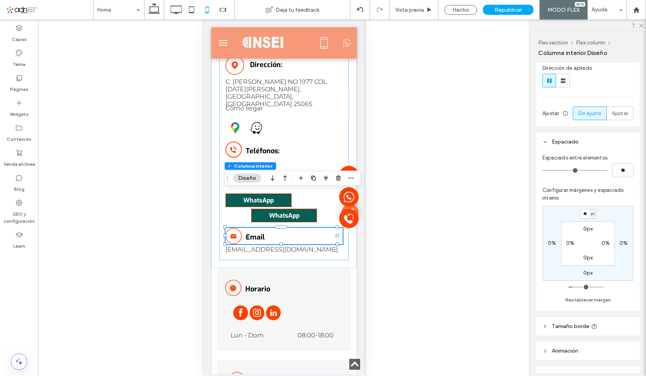
type input "**"
click at [245, 141] on div "C. [PERSON_NAME] NO 1977 COL. [DATE][PERSON_NAME], [GEOGRAPHIC_DATA], [GEOGRAPH…" at bounding box center [284, 154] width 130 height 210
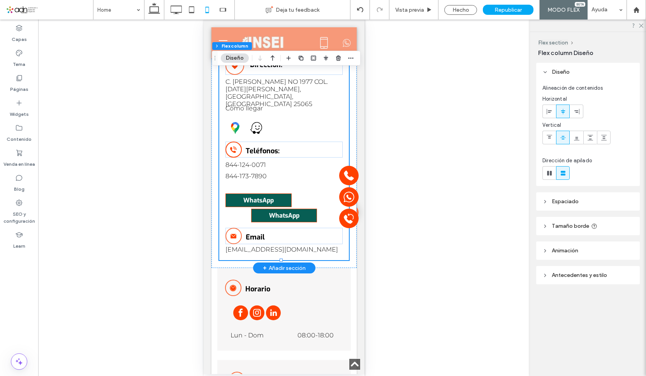
click at [266, 179] on div "C. [PERSON_NAME] NO 1977 COL. [DATE][PERSON_NAME], [GEOGRAPHIC_DATA], [GEOGRAPH…" at bounding box center [284, 154] width 130 height 210
click at [268, 203] on div at bounding box center [273, 209] width 12 height 12
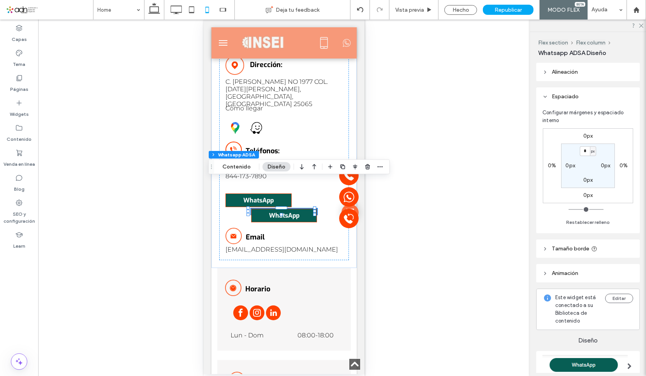
click at [575, 71] on span "Alineación" at bounding box center [565, 72] width 26 height 7
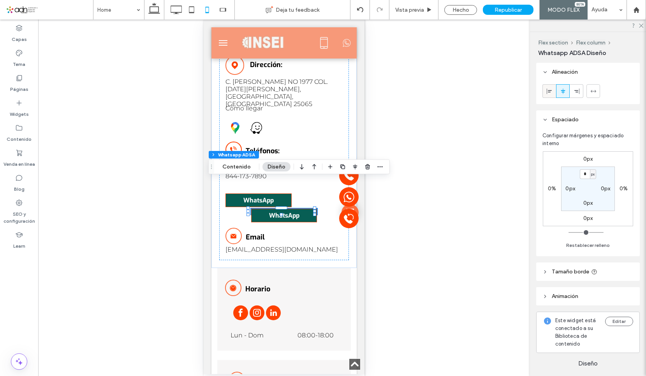
click at [549, 92] on icon at bounding box center [550, 91] width 6 height 6
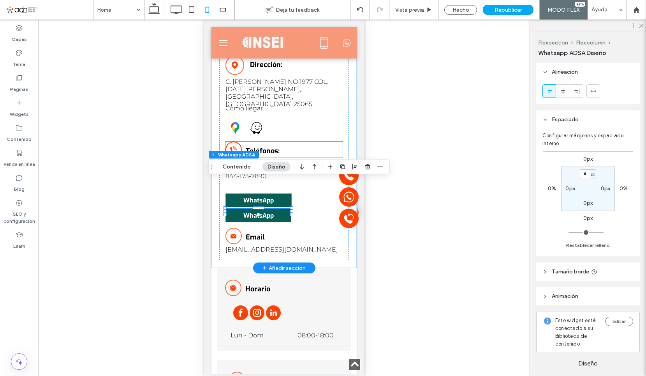
click at [270, 146] on span "Teléfonos:" at bounding box center [263, 150] width 34 height 9
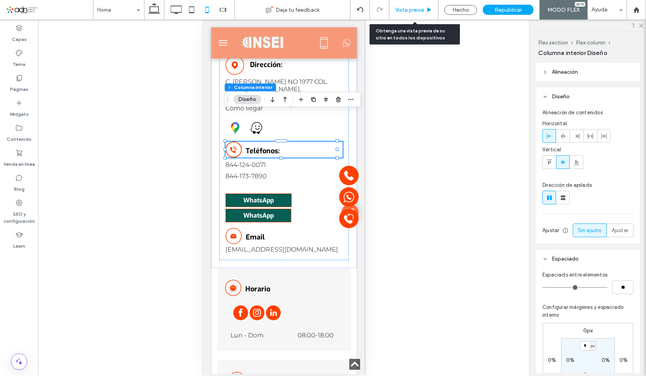
click at [422, 9] on span "Vista previa" at bounding box center [410, 10] width 29 height 7
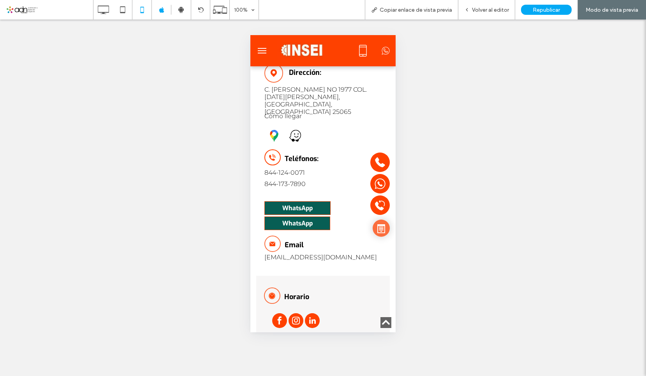
scroll to position [3753, 0]
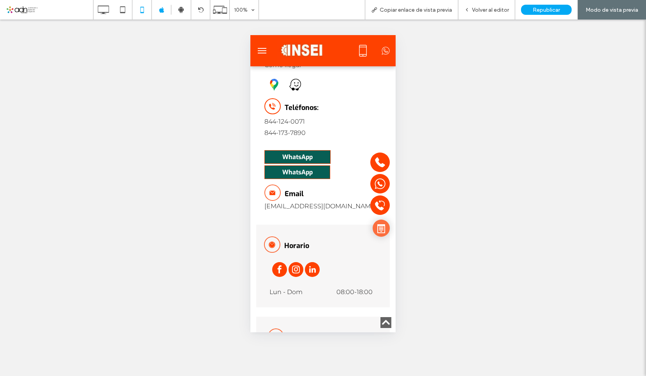
click at [422, 9] on span "Copiar enlace de vista previa" at bounding box center [416, 10] width 72 height 7
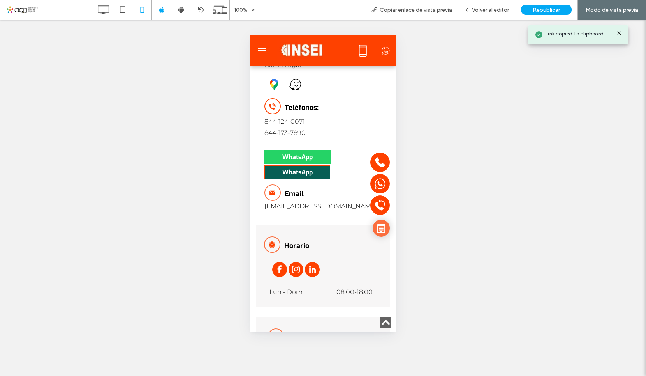
click at [305, 153] on span "WhatsApp" at bounding box center [298, 157] width 30 height 8
click at [308, 148] on div "Abrir enlace en una nueva pestaña" at bounding box center [326, 145] width 97 height 14
click at [276, 150] on div "WhatsApp" at bounding box center [298, 157] width 66 height 14
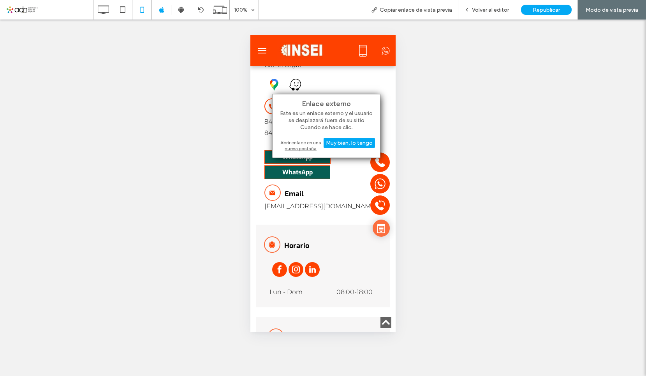
click at [306, 142] on div "Abrir enlace en una nueva pestaña" at bounding box center [326, 145] width 97 height 14
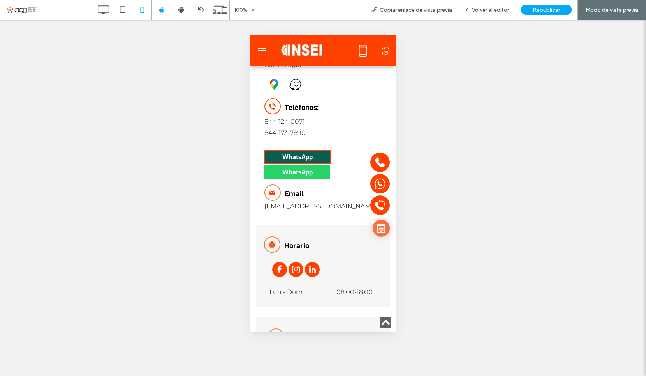
click at [286, 168] on span "WhatsApp" at bounding box center [298, 172] width 30 height 8
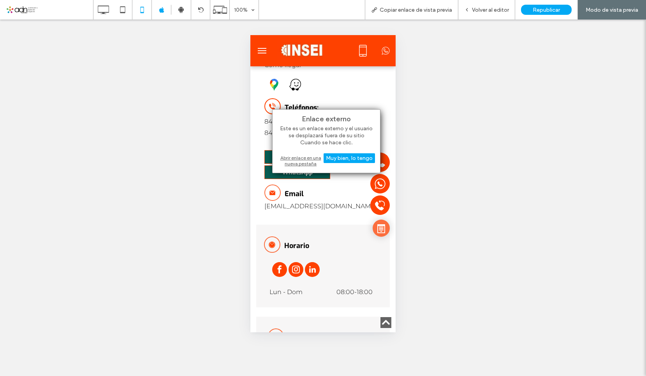
click at [307, 162] on div "Abrir enlace en una nueva pestaña" at bounding box center [326, 161] width 97 height 14
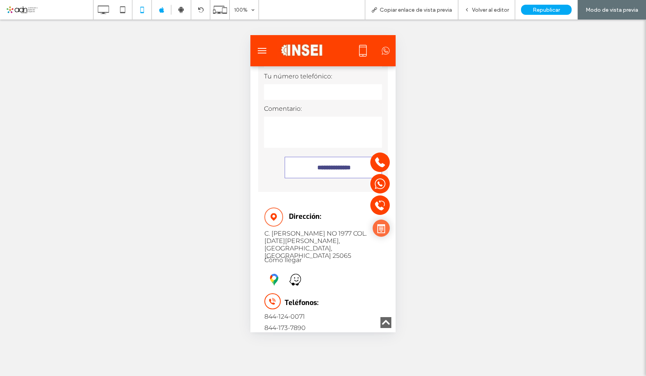
scroll to position [3402, 0]
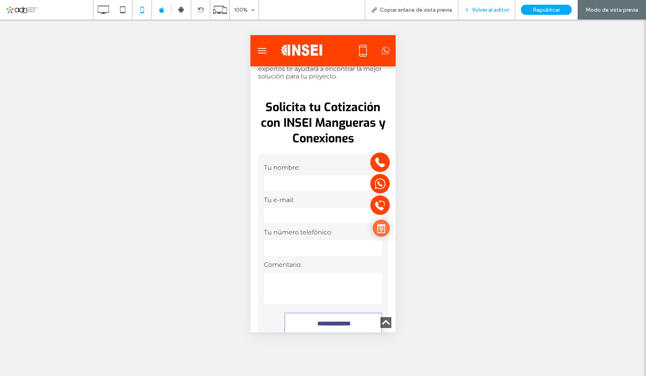
click at [502, 14] on div "Volver al editor" at bounding box center [487, 9] width 57 height 19
click at [489, 9] on span "Volver al editor" at bounding box center [490, 10] width 37 height 7
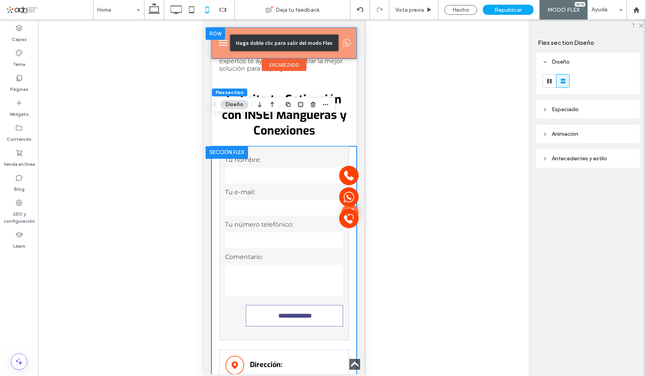
click at [342, 44] on div "Haga doble clic para salir del modo Flex" at bounding box center [284, 42] width 145 height 31
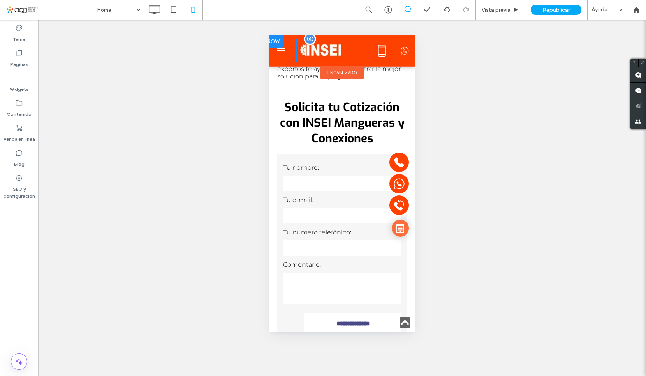
scroll to position [3582, 0]
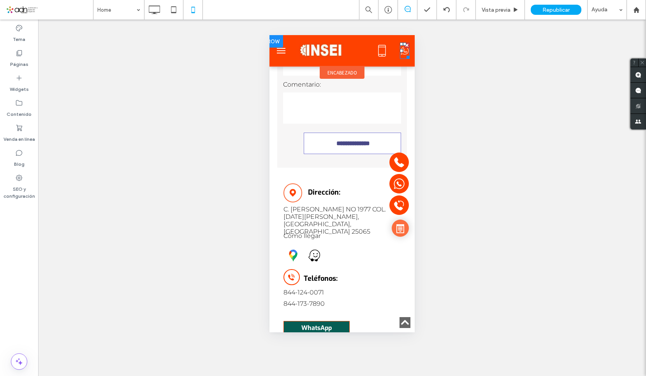
click at [400, 53] on icon at bounding box center [405, 50] width 10 height 16
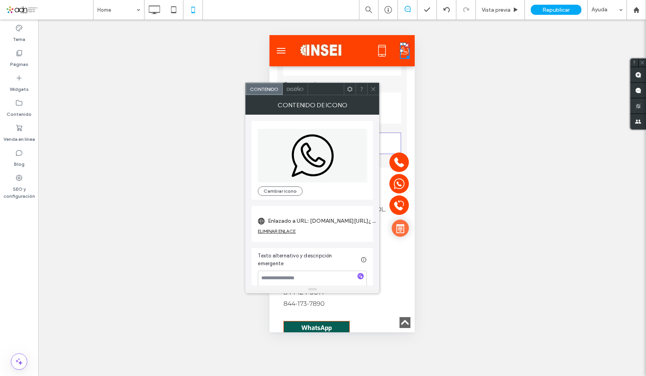
click at [338, 219] on label "Enlazado a URL: [DOMAIN_NAME][URL]¿Me%20podrían%20brindar%20más%20información%2…" at bounding box center [322, 221] width 109 height 14
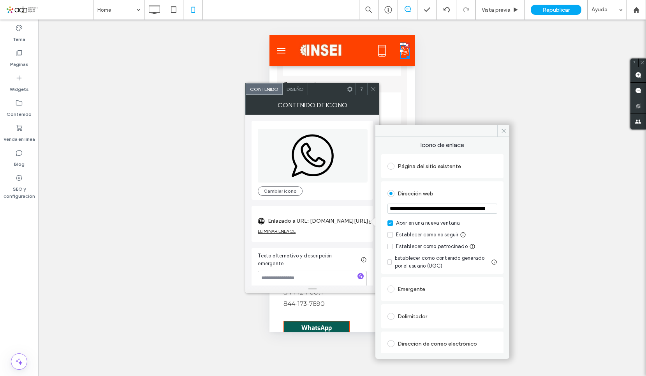
click at [448, 208] on input "**********" at bounding box center [443, 208] width 110 height 10
paste input "**********"
click at [444, 212] on input "**********" at bounding box center [443, 208] width 110 height 10
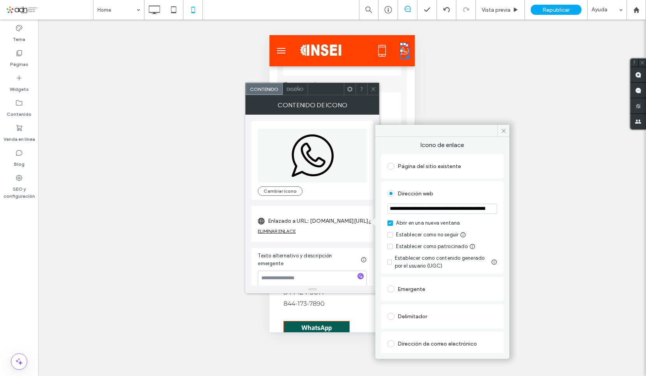
paste input "**********"
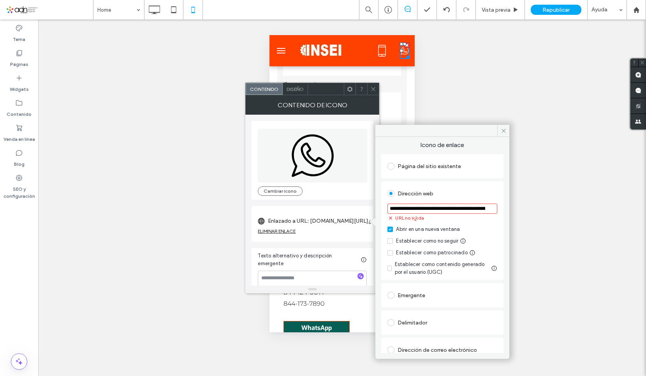
click at [481, 147] on span "Icono de enlace" at bounding box center [442, 147] width 122 height 12
click at [445, 207] on input "**********" at bounding box center [443, 208] width 110 height 10
click at [444, 209] on input "**********" at bounding box center [443, 208] width 110 height 10
click at [438, 209] on input "**********" at bounding box center [443, 208] width 110 height 10
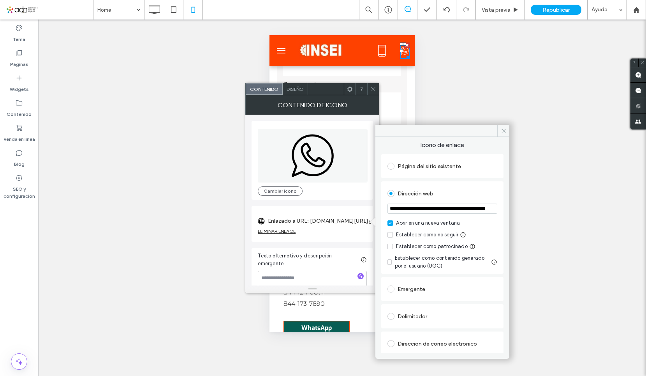
type input "**********"
click at [493, 150] on span "Icono de enlace" at bounding box center [442, 147] width 122 height 12
click at [507, 132] on icon at bounding box center [504, 131] width 6 height 6
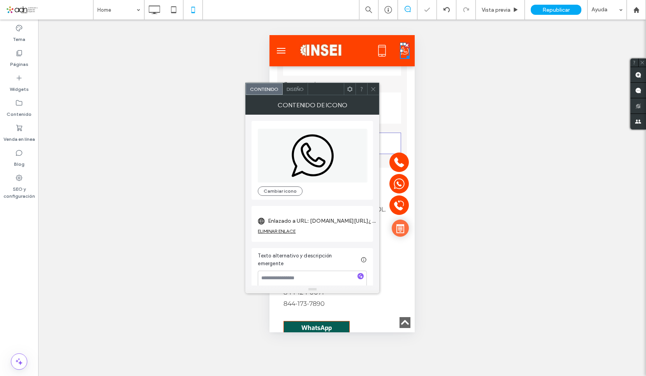
click at [371, 85] on span at bounding box center [374, 89] width 6 height 12
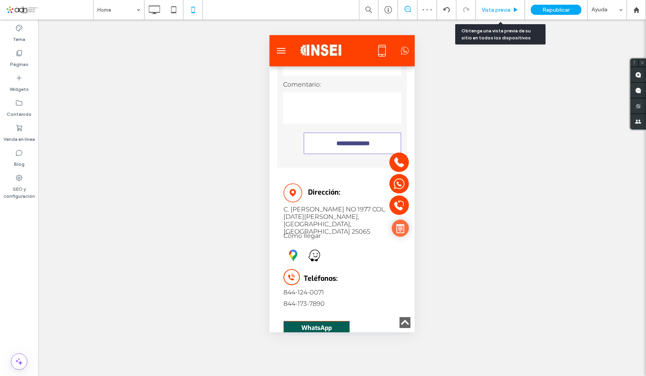
click at [502, 9] on span "Vista previa" at bounding box center [496, 10] width 29 height 7
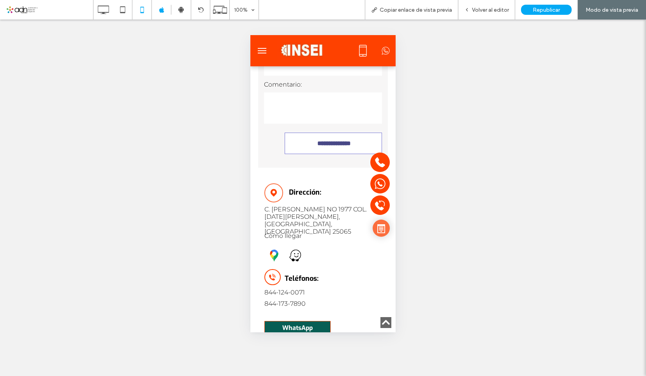
click at [381, 52] on icon at bounding box center [386, 50] width 10 height 16
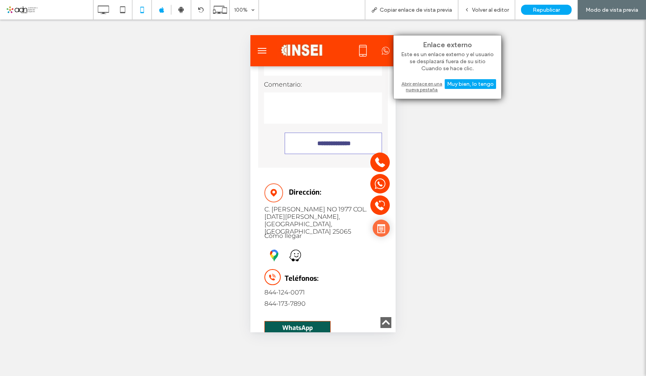
click at [416, 86] on div "Abrir enlace en una nueva pestaña" at bounding box center [447, 86] width 97 height 14
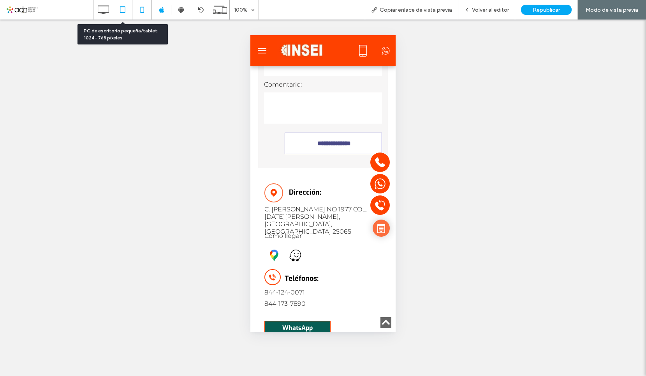
click at [122, 9] on icon at bounding box center [123, 10] width 16 height 16
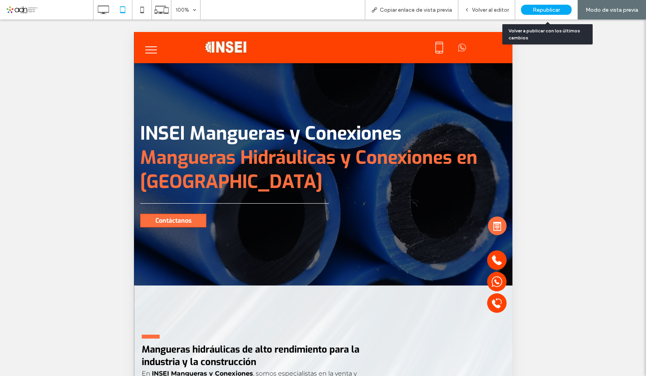
click at [547, 11] on span "Republicar" at bounding box center [546, 10] width 27 height 7
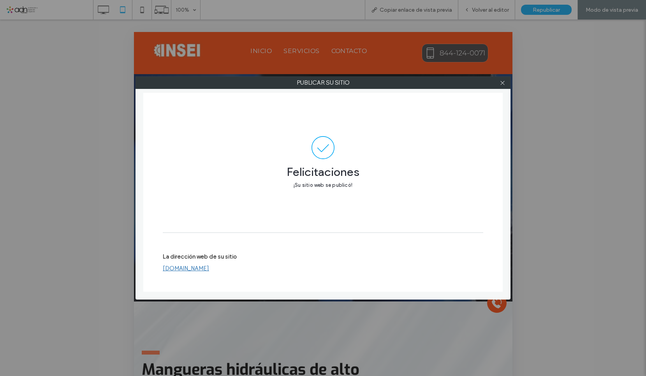
click at [198, 264] on label "La dirección web de su sitio" at bounding box center [200, 259] width 74 height 12
drag, startPoint x: 192, startPoint y: 267, endPoint x: 179, endPoint y: 250, distance: 21.4
click at [193, 267] on link "[DOMAIN_NAME]" at bounding box center [186, 268] width 46 height 7
